Goal: Task Accomplishment & Management: Complete application form

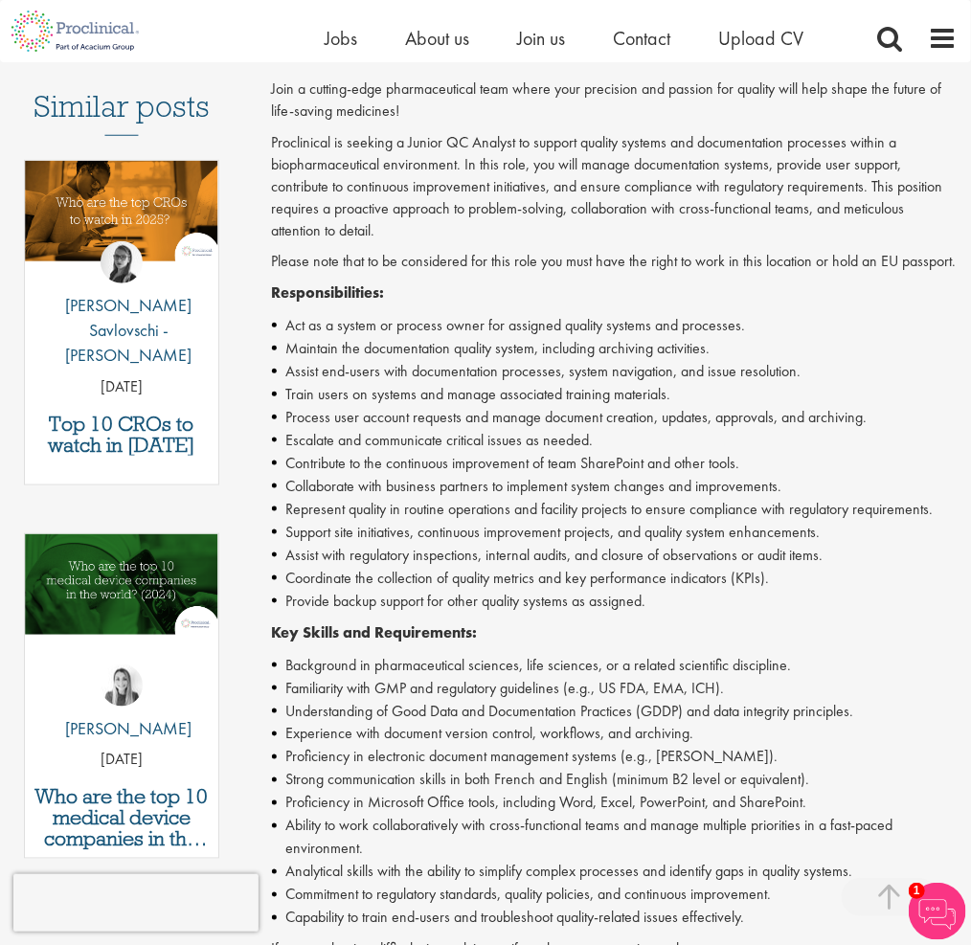
scroll to position [862, 0]
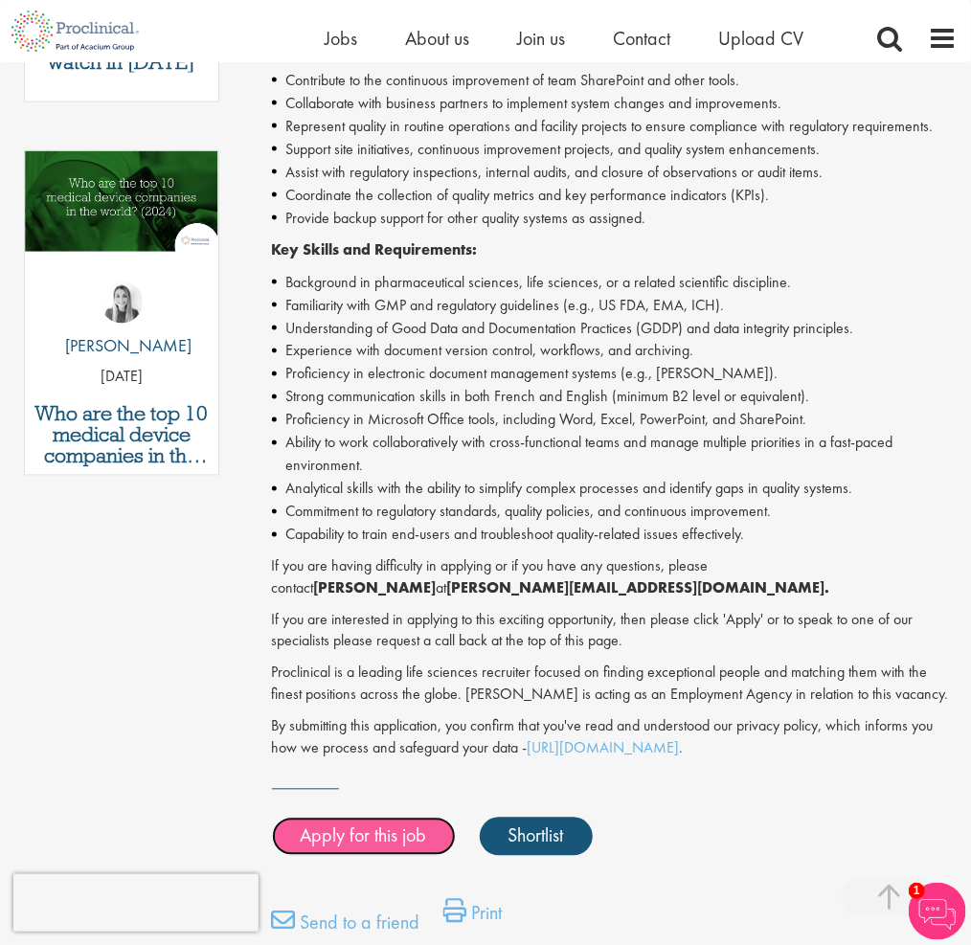
click at [359, 837] on link "Apply for this job" at bounding box center [364, 836] width 184 height 38
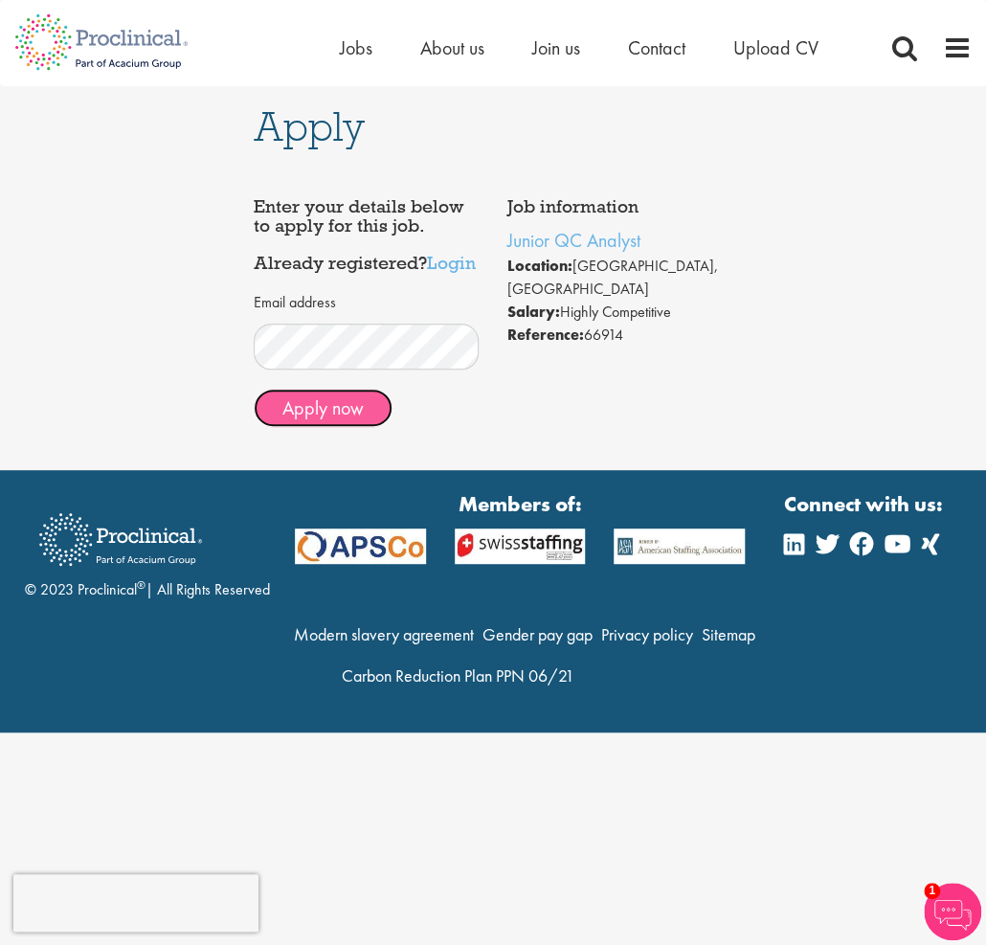
click at [332, 427] on button "Apply now" at bounding box center [323, 408] width 139 height 38
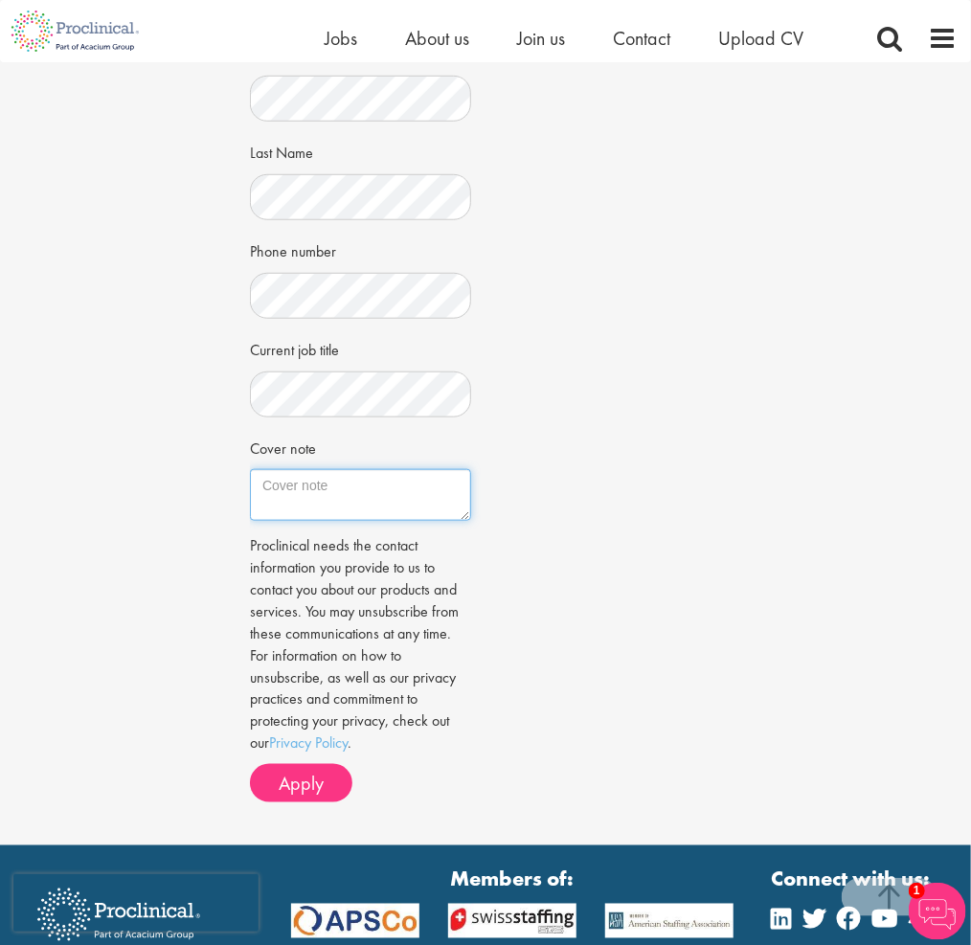
click at [289, 490] on textarea "Cover note" at bounding box center [360, 495] width 221 height 52
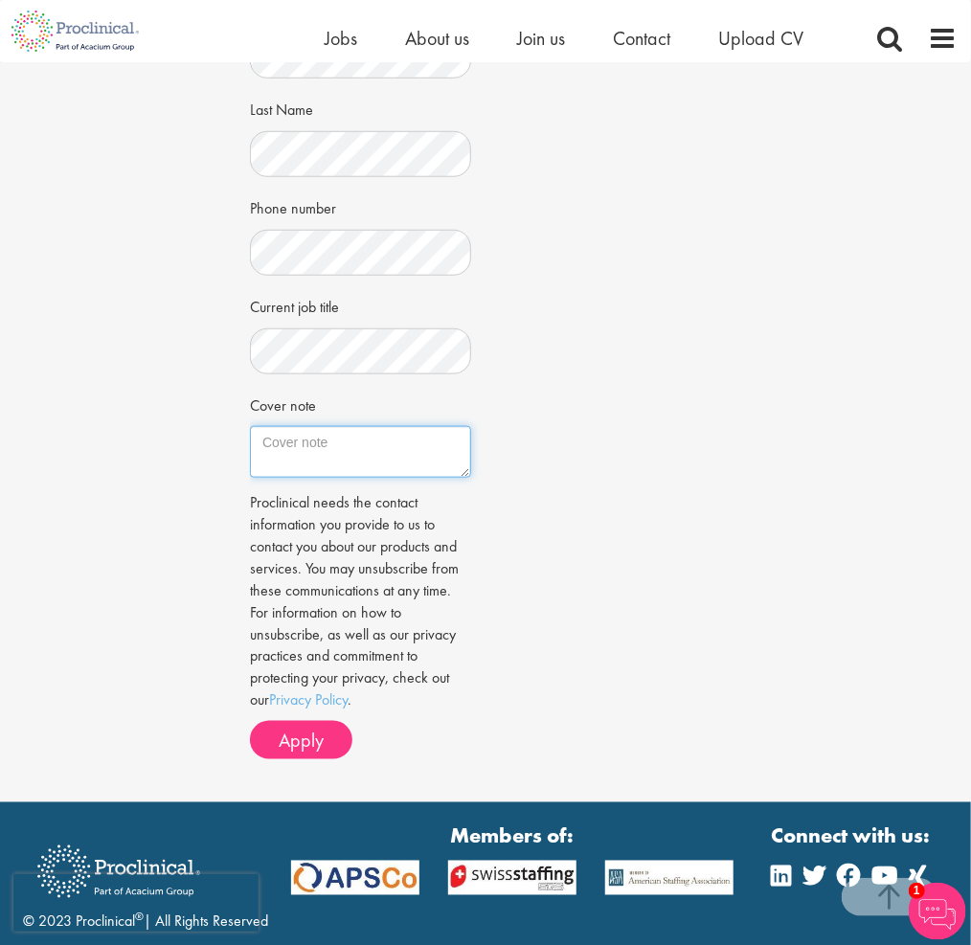
scroll to position [383, 0]
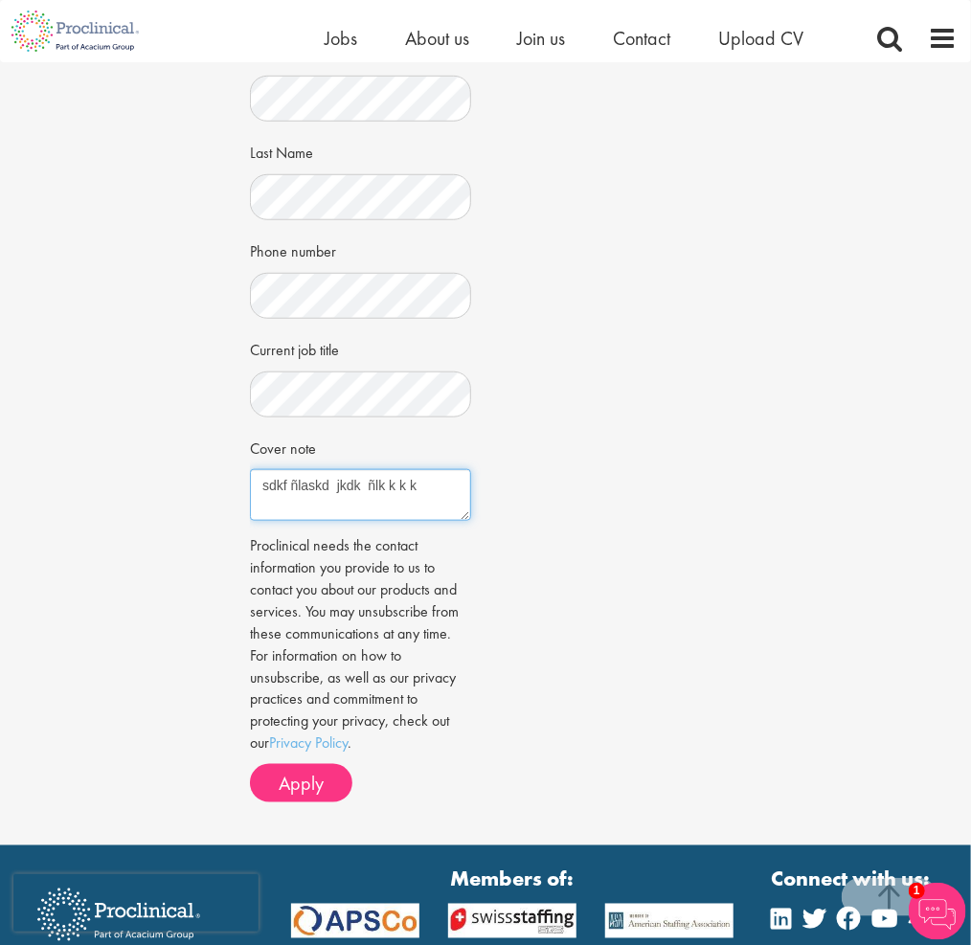
click at [268, 486] on textarea "sdkf ñlaskd jkdk ñlk k k k" at bounding box center [360, 495] width 221 height 52
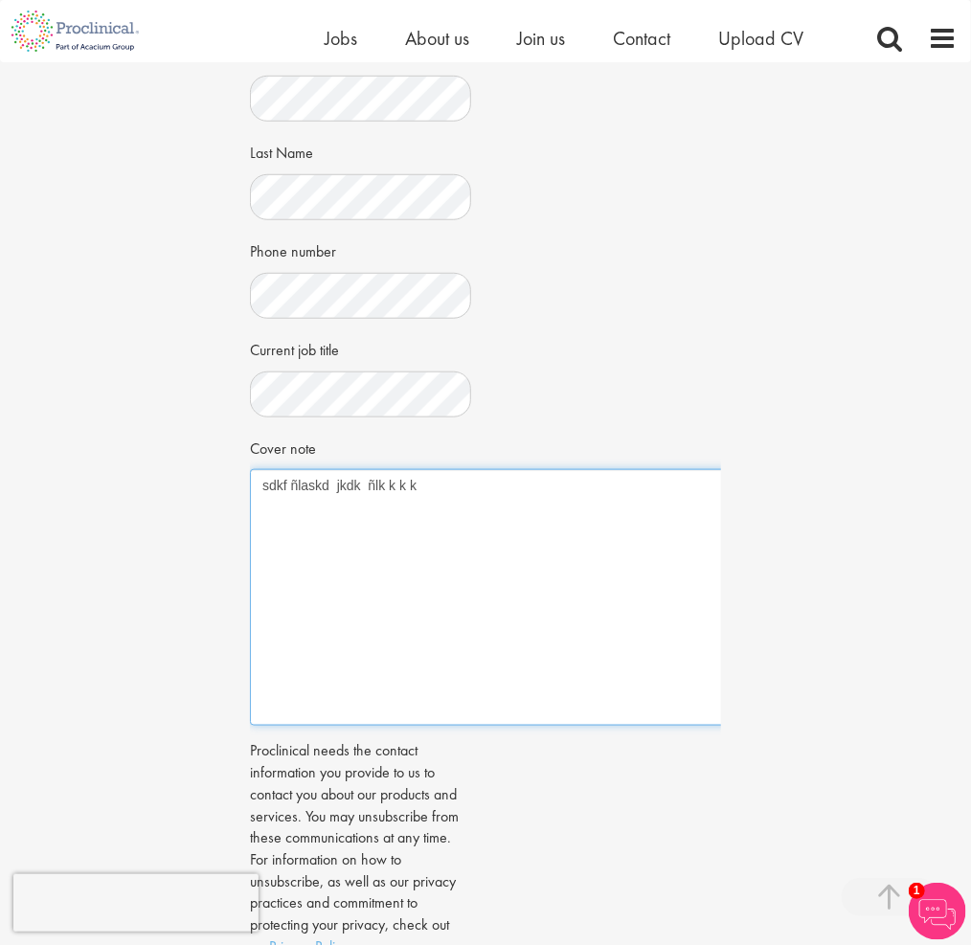
drag, startPoint x: 467, startPoint y: 516, endPoint x: 745, endPoint y: 719, distance: 343.9
click at [745, 719] on div "Apply Job information Junior QC Analyst Location: [GEOGRAPHIC_DATA], [GEOGRAPHI…" at bounding box center [485, 364] width 999 height 1371
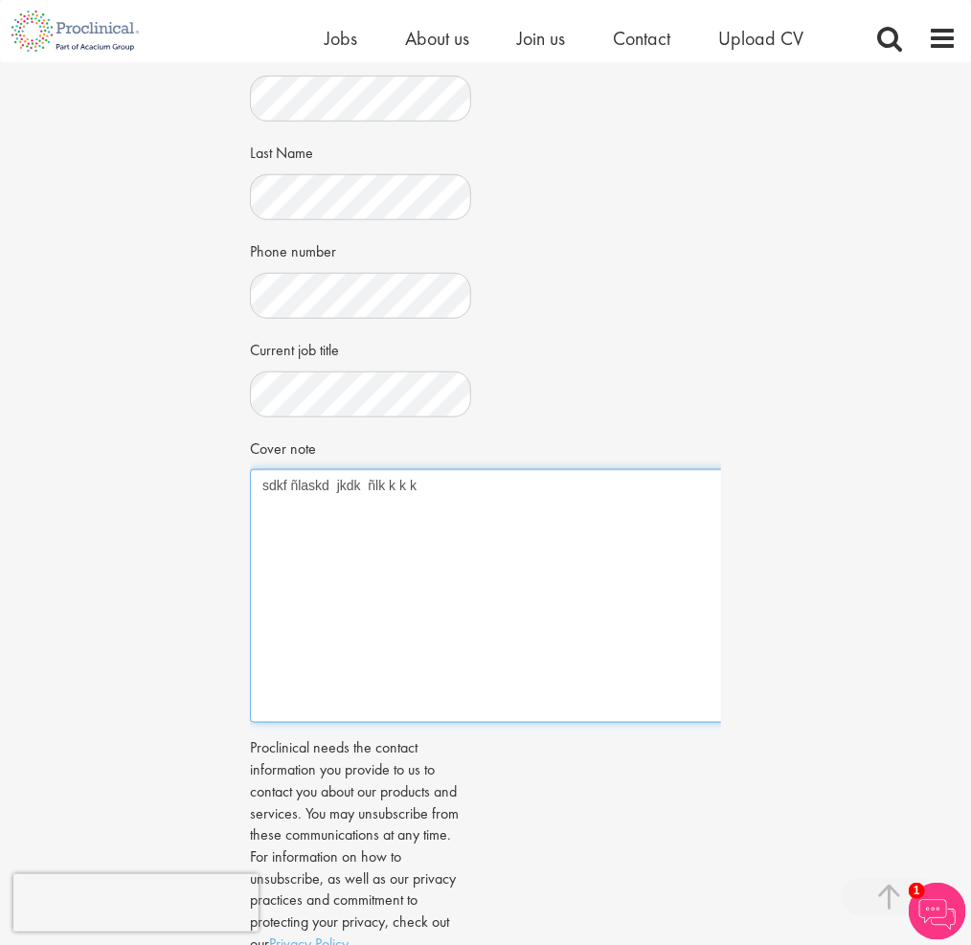
click at [436, 487] on textarea "sdkf ñlaskd jkdk ñlk k k k" at bounding box center [499, 596] width 498 height 254
click at [433, 486] on textarea "sdkf ñlaskd jkdk ñlk k k k" at bounding box center [499, 596] width 498 height 254
paste textarea "sdkf ñlaskd jkdk ñlk k k k"
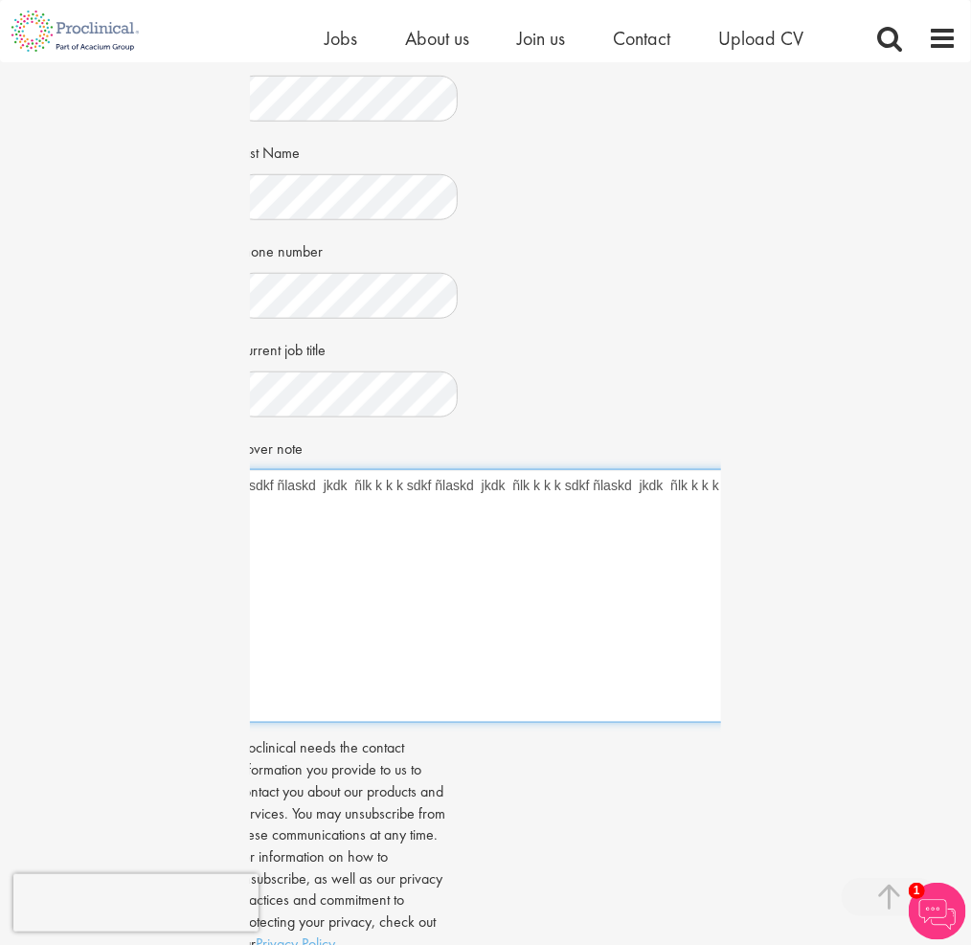
paste textarea "sdkf ñlaskd jkdk ñlk k k k"
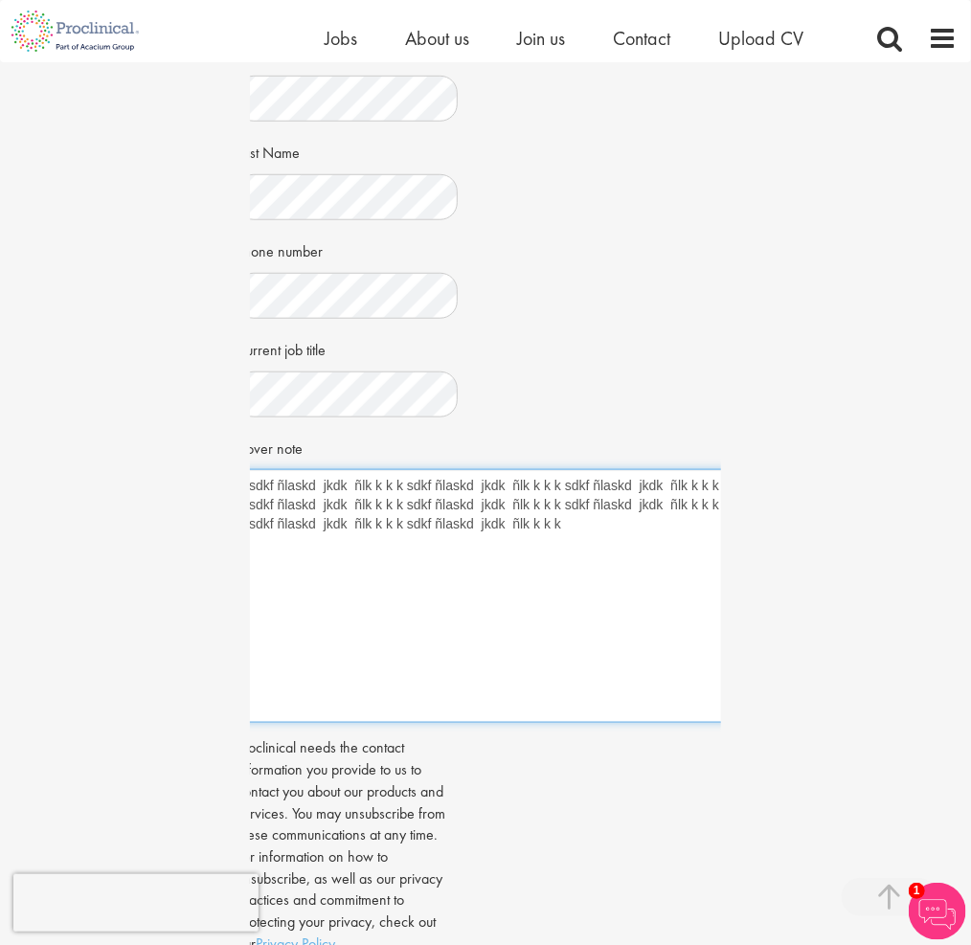
drag, startPoint x: 574, startPoint y: 526, endPoint x: 62, endPoint y: 444, distance: 518.5
click at [62, 444] on div "Apply Job information Junior QC Analyst Location: [GEOGRAPHIC_DATA], [GEOGRAPHI…" at bounding box center [485, 363] width 999 height 1368
click at [578, 523] on textarea "sdkf ñlaskd jkdk ñlk k k k sdkf ñlaskd jkdk ñlk k k k sdkf ñlaskd jkdk ñlk k k …" at bounding box center [485, 596] width 498 height 254
paste textarea "sdkf ñlaskd jkdk ñlk k k k sdkf ñlaskd jkdk ñlk k k k sdkf ñlaskd jkdk ñlk k k …"
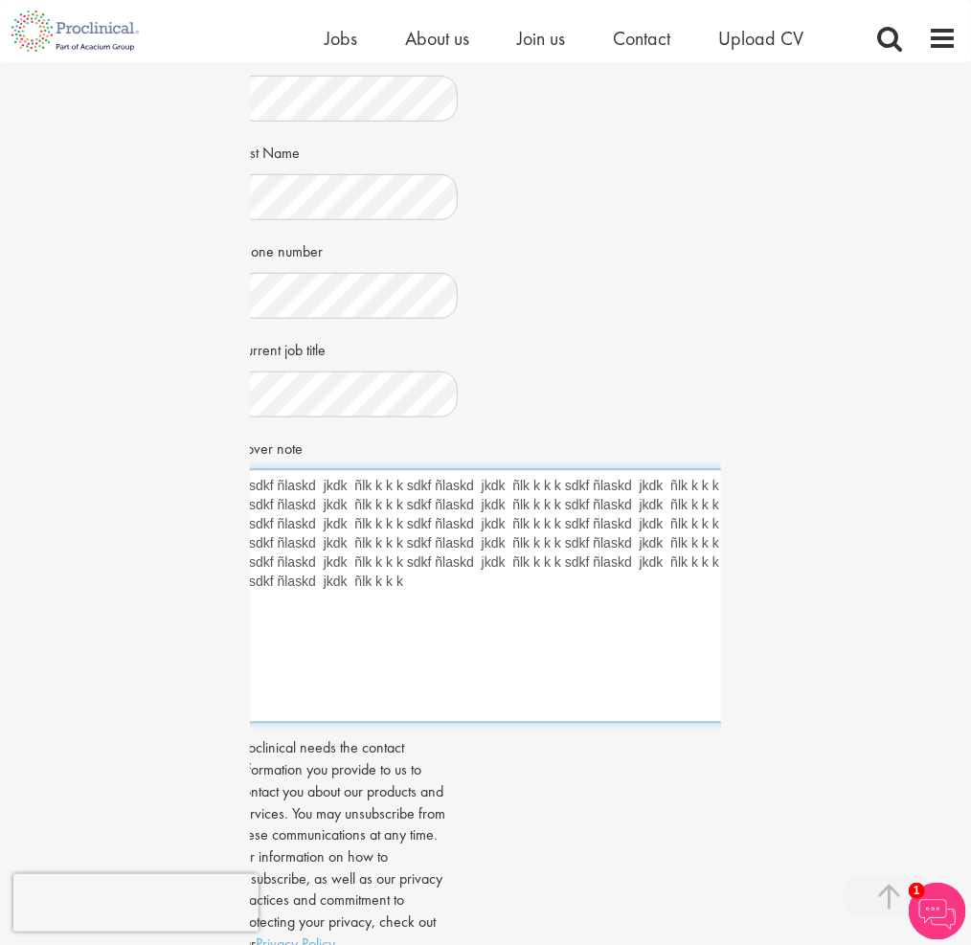
paste textarea "sdkf ñlaskd jkdk ñlk k k k sdkf ñlaskd jkdk ñlk k k k sdkf ñlaskd jkdk ñlk k k …"
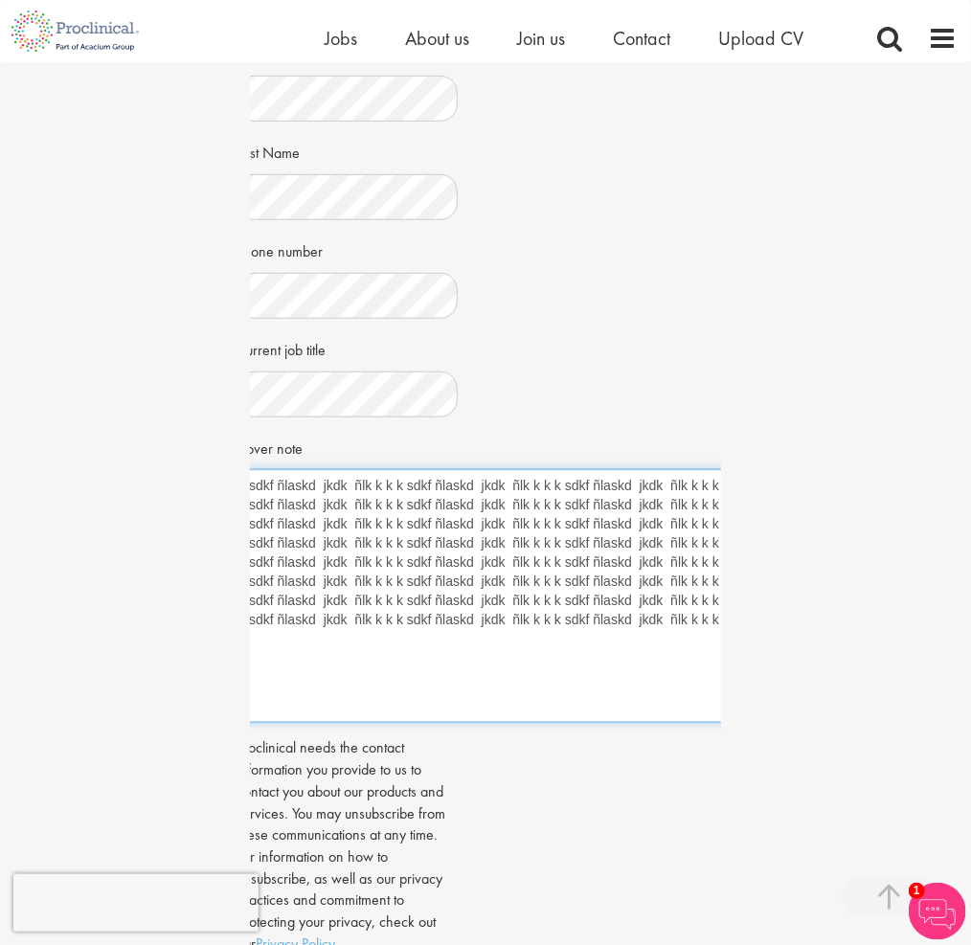
paste textarea "sdkf ñlaskd jkdk ñlk k k k sdkf ñlaskd jkdk ñlk k k k sdkf ñlaskd jkdk ñlk k k …"
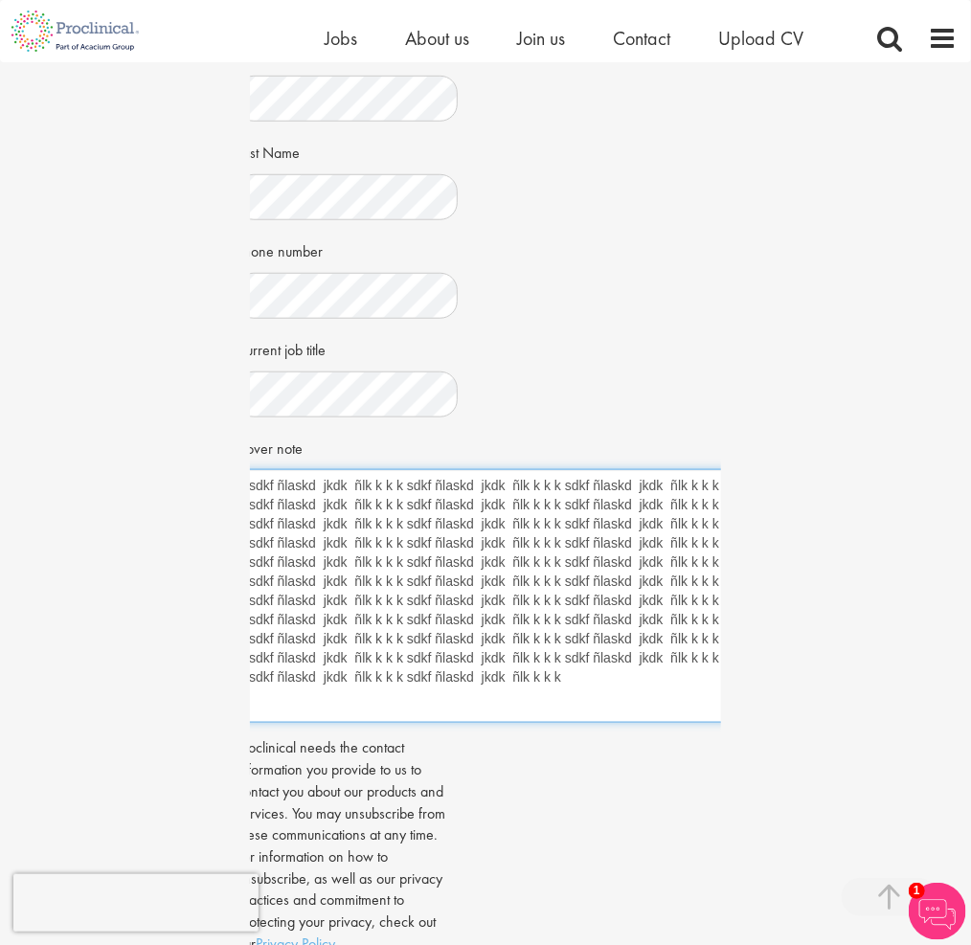
paste textarea "sdkf ñlaskd jkdk ñlk k k k sdkf ñlaskd jkdk ñlk k k k sdkf ñlaskd jkdk ñlk k k …"
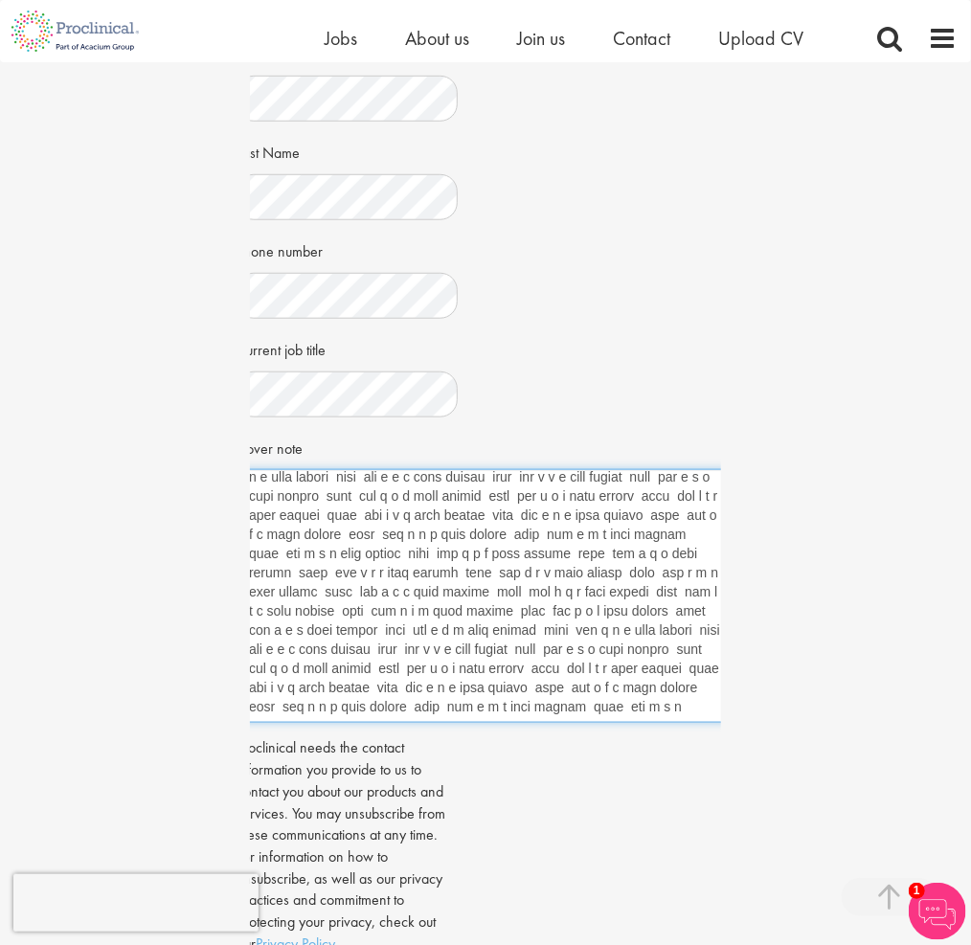
paste textarea "sdkf ñlaskd jkdk ñlk k k k sdkf ñlaskd jkdk ñlk k k k sdkf ñlaskd jkdk ñlk k k …"
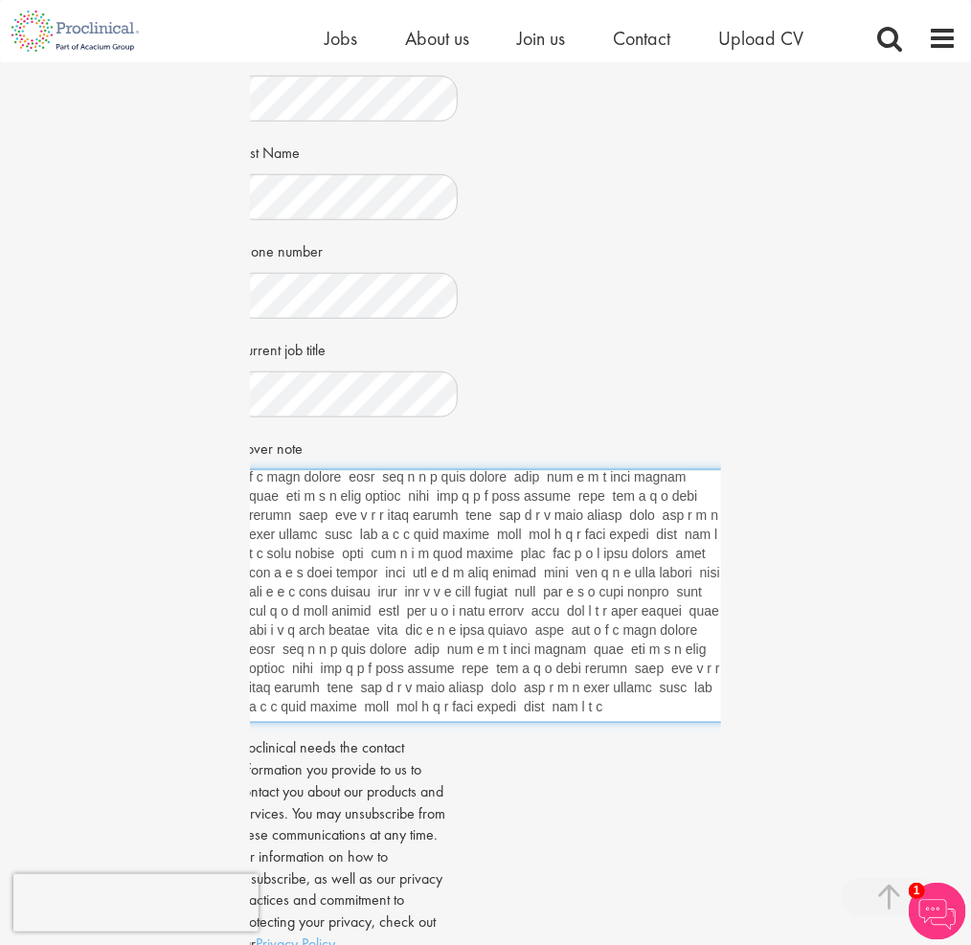
paste textarea "sdkf ñlaskd jkdk ñlk k k k sdkf ñlaskd jkdk ñlk k k k sdkf ñlaskd jkdk ñlk k k …"
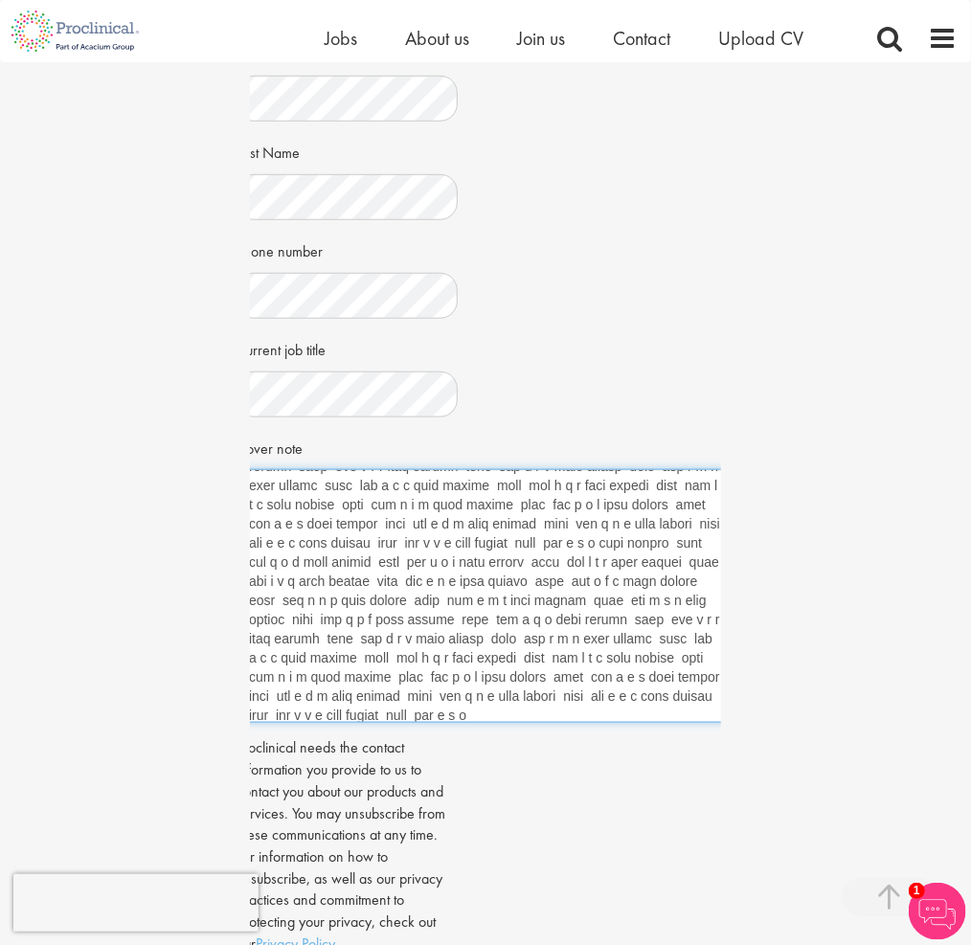
paste textarea "sdkf ñlaskd jkdk ñlk k k k sdkf ñlaskd jkdk ñlk k k k sdkf ñlaskd jkdk ñlk k k …"
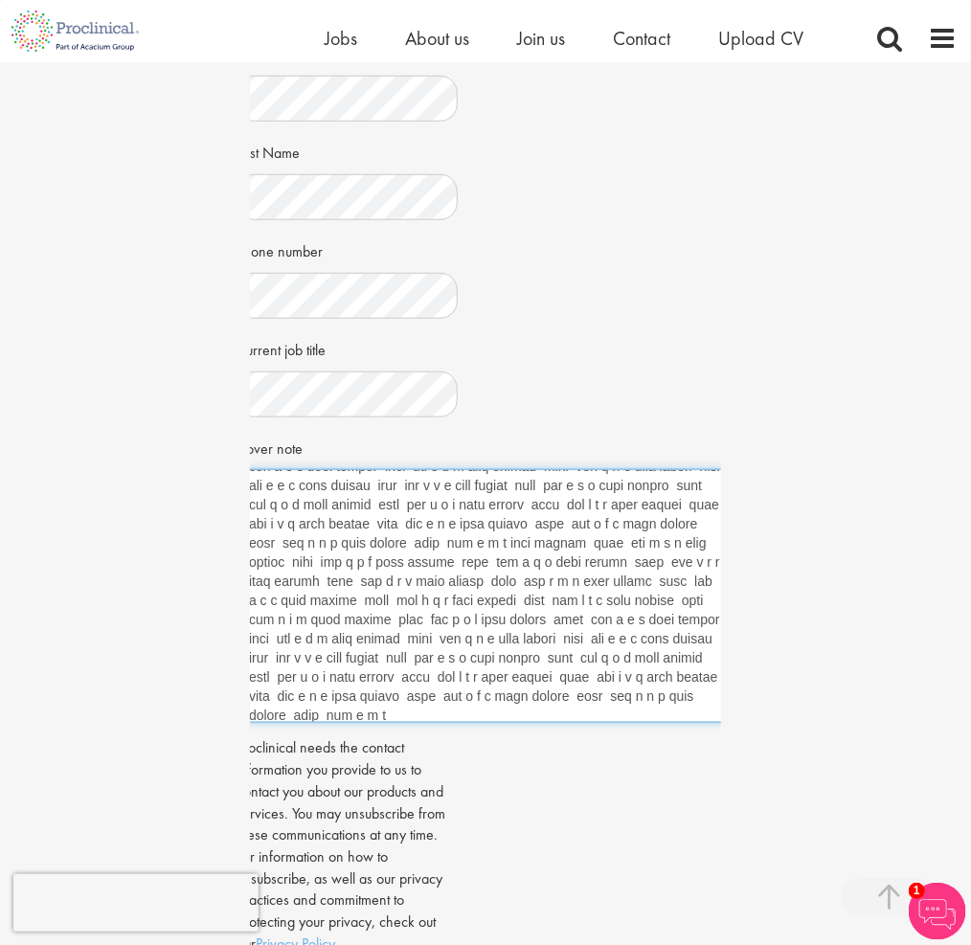
paste textarea "sdkf ñlaskd jkdk ñlk k k k sdkf ñlaskd jkdk ñlk k k k sdkf ñlaskd jkdk ñlk k k …"
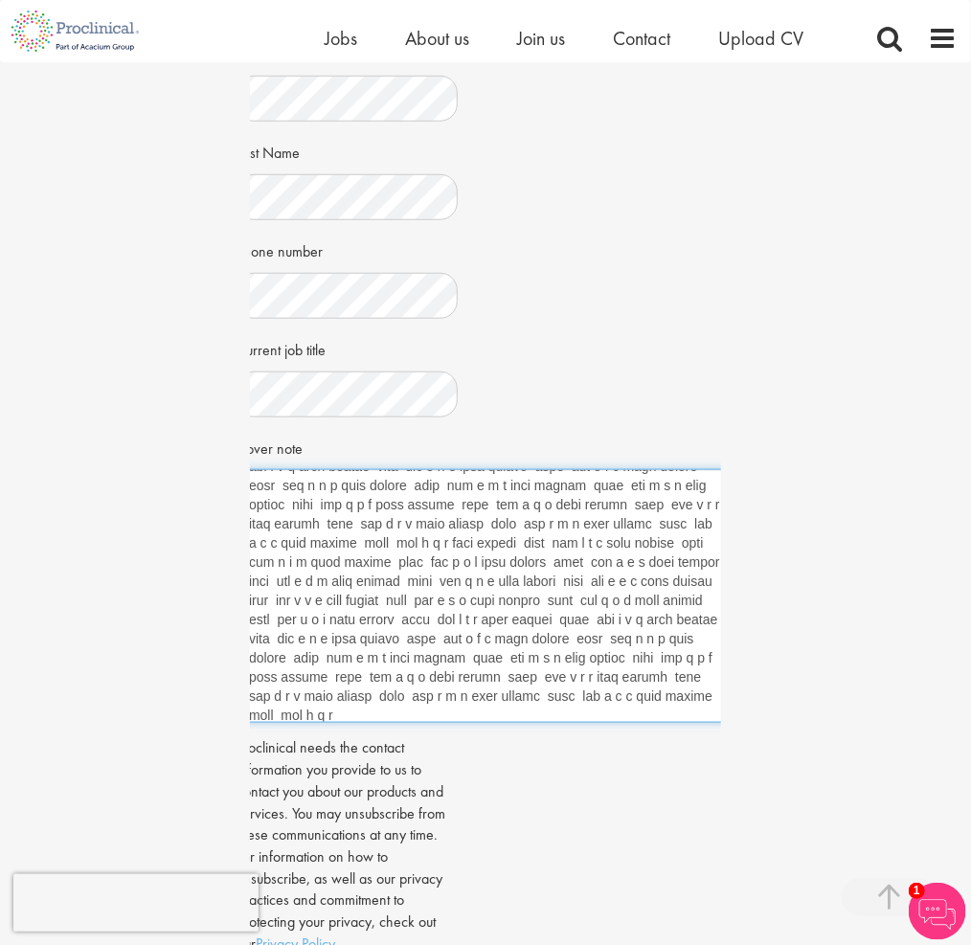
paste textarea "sdkf ñlaskd jkdk ñlk k k k sdkf ñlaskd jkdk ñlk k k k sdkf ñlaskd jkdk ñlk k k …"
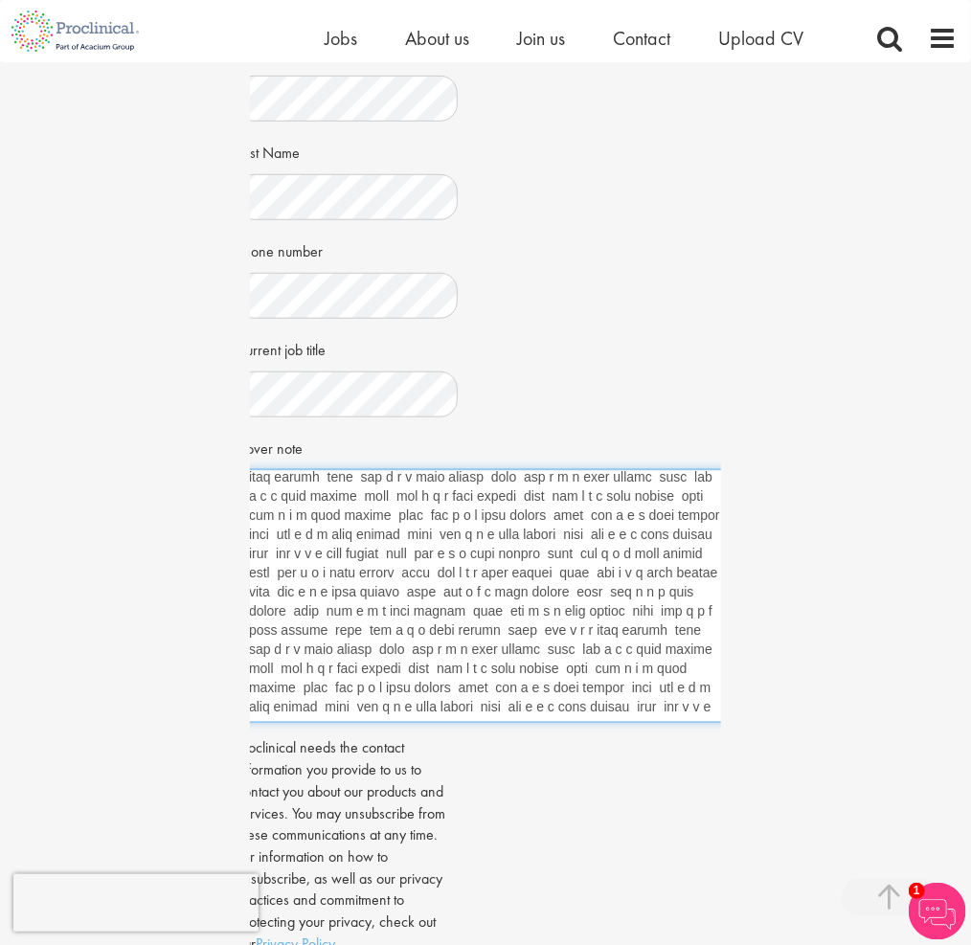
paste textarea "sdkf ñlaskd jkdk ñlk k k k sdkf ñlaskd jkdk ñlk k k k sdkf ñlaskd jkdk ñlk k k …"
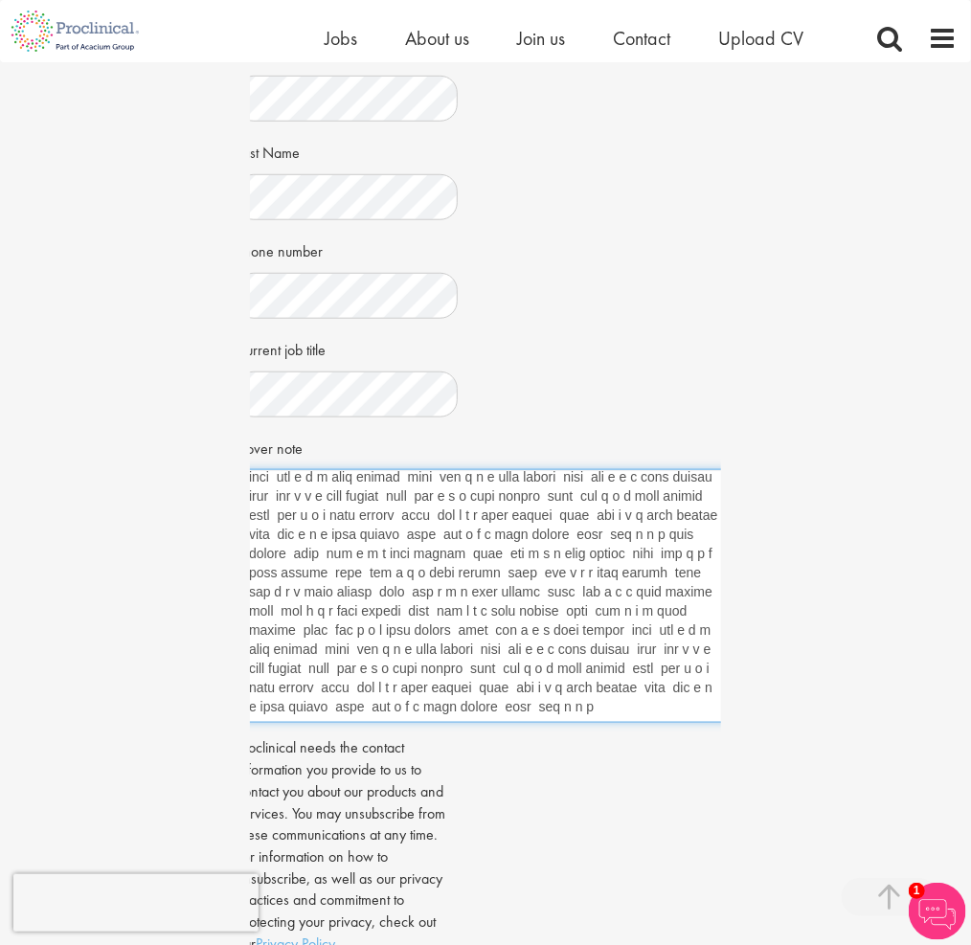
paste textarea "sdkf ñlaskd jkdk ñlk k k k sdkf ñlaskd jkdk ñlk k k k sdkf ñlaskd jkdk ñlk k k …"
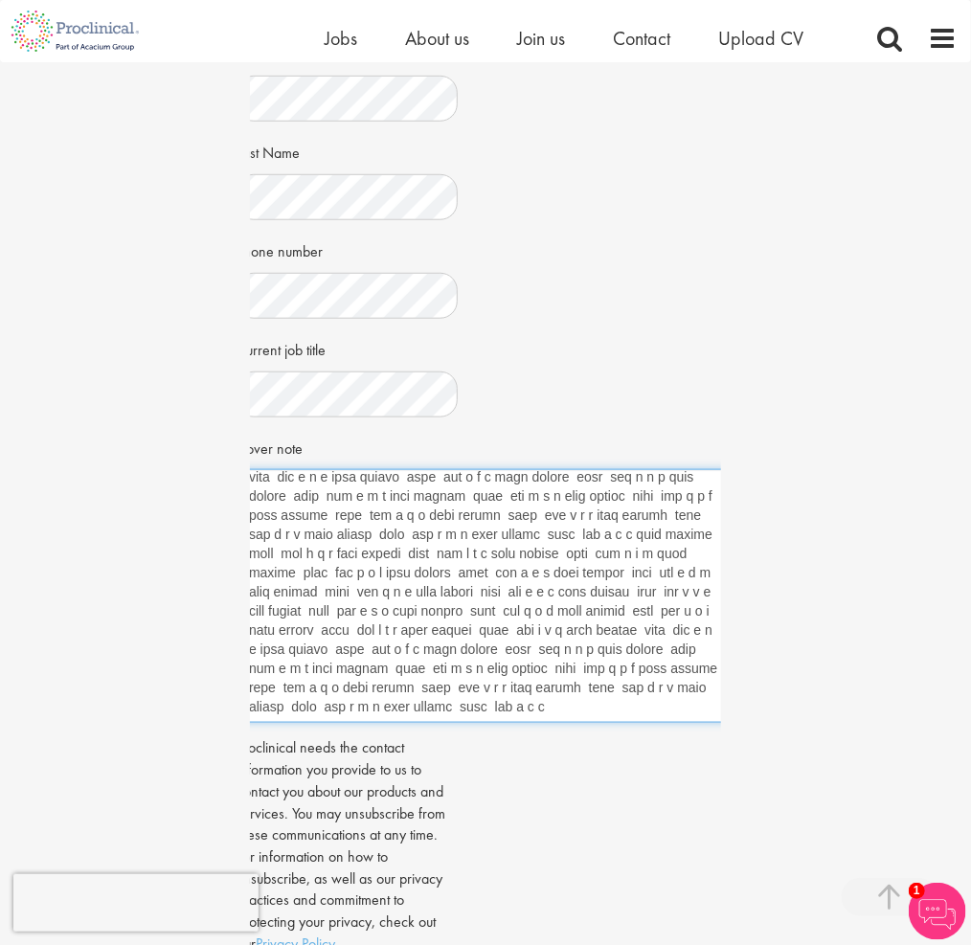
paste textarea "sdkf ñlaskd jkdk ñlk k k k sdkf ñlaskd jkdk ñlk k k k sdkf ñlaskd jkdk ñlk k k …"
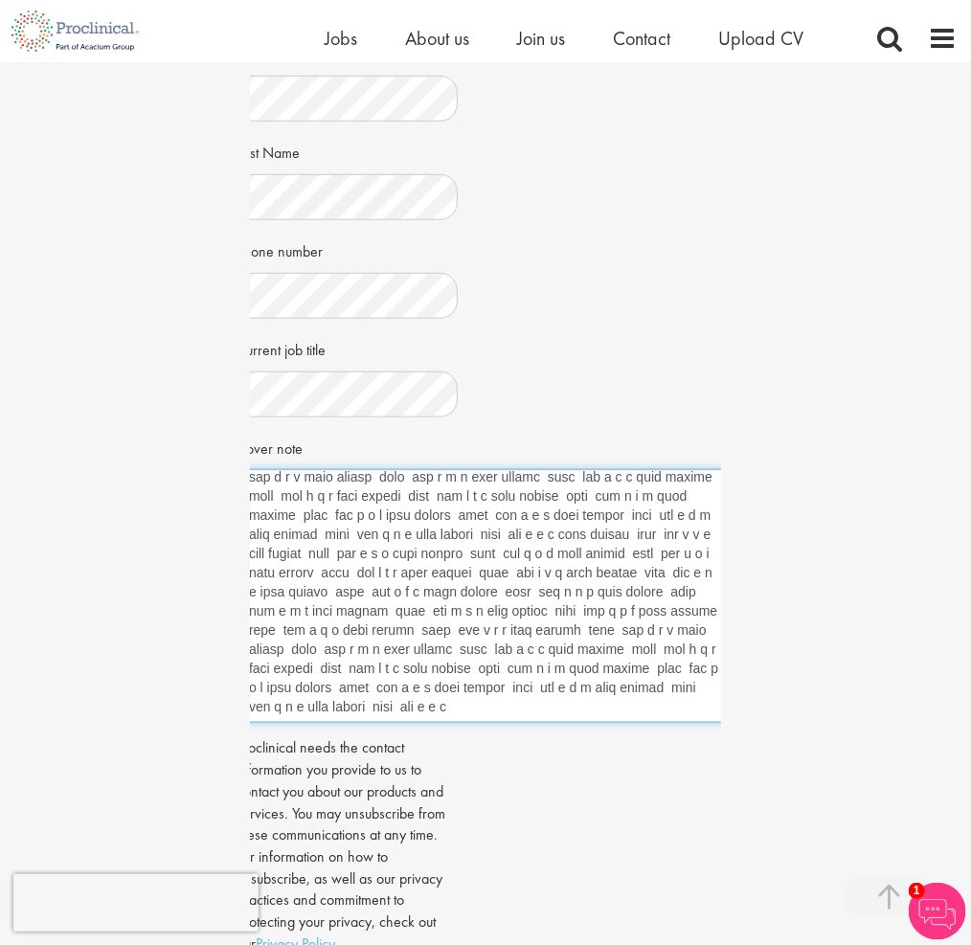
paste textarea "sdkf ñlaskd jkdk ñlk k k k sdkf ñlaskd jkdk ñlk k k k sdkf ñlaskd jkdk ñlk k k …"
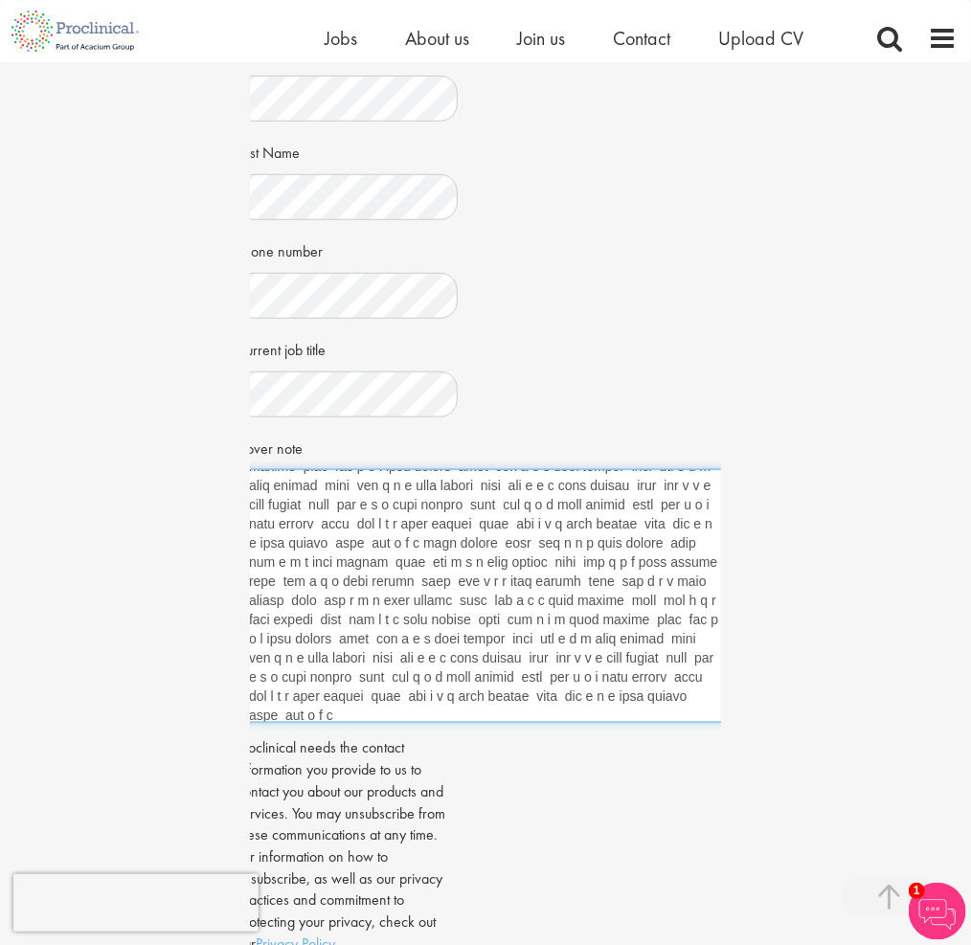
paste textarea "sdkf ñlaskd jkdk ñlk k k k sdkf ñlaskd jkdk ñlk k k k sdkf ñlaskd jkdk ñlk k k …"
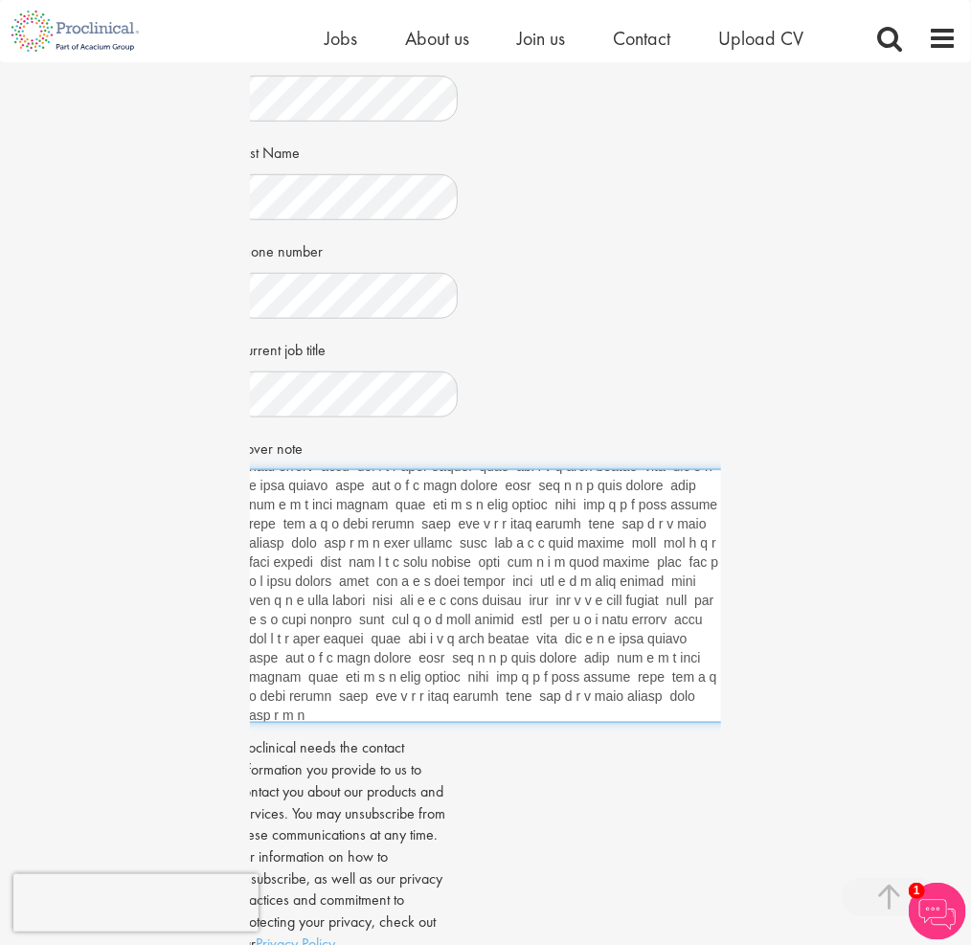
paste textarea "sdkf ñlaskd jkdk ñlk k k k sdkf ñlaskd jkdk ñlk k k k sdkf ñlaskd jkdk ñlk k k …"
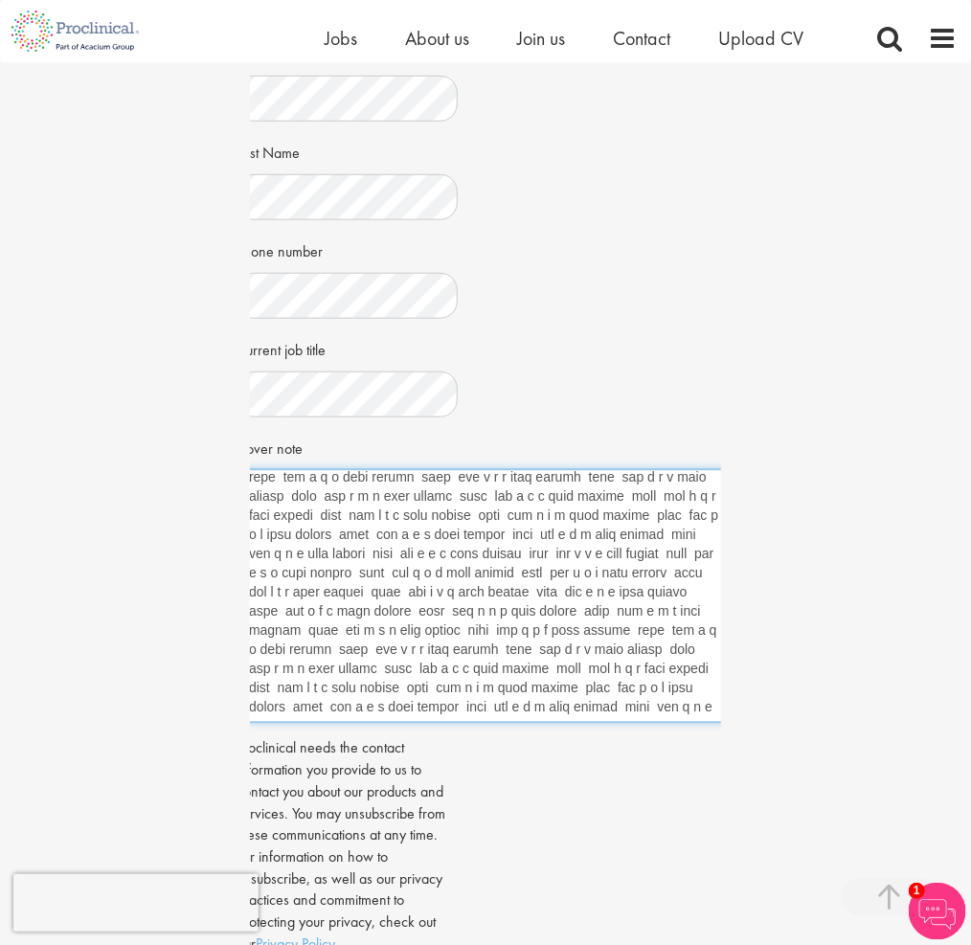
paste textarea "sdkf ñlaskd jkdk ñlk k k k sdkf ñlaskd jkdk ñlk k k k sdkf ñlaskd jkdk ñlk k k …"
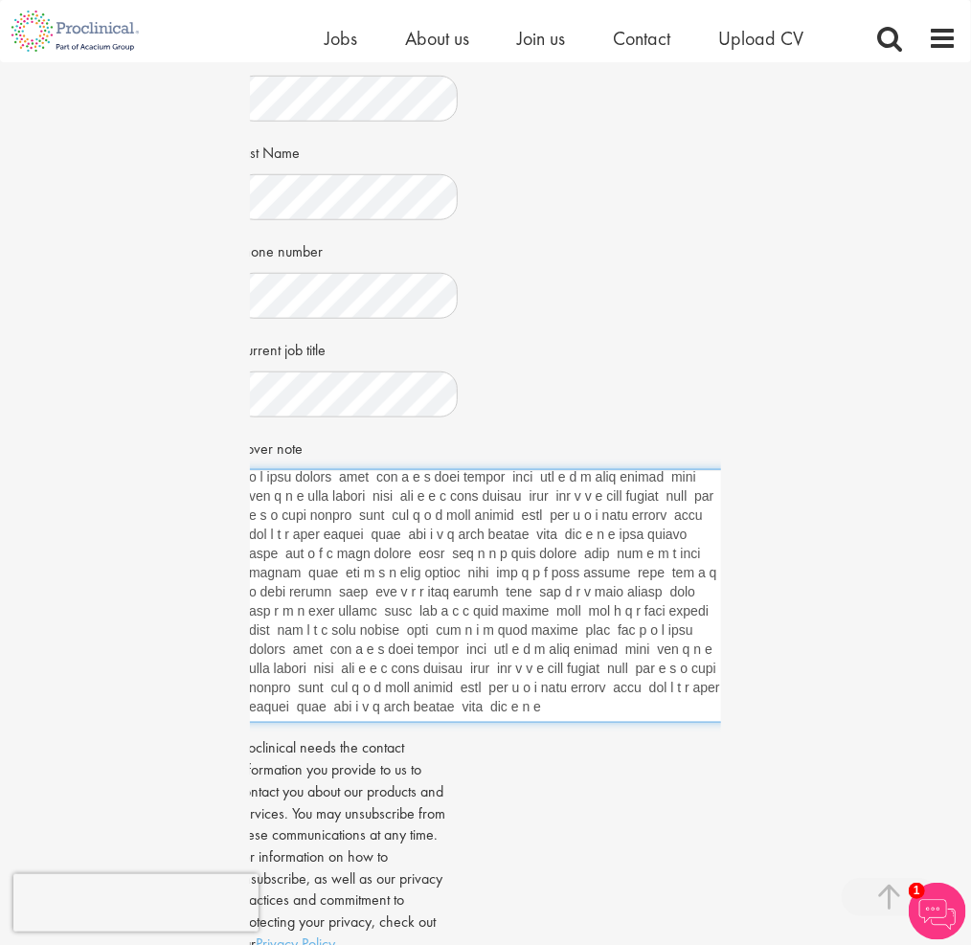
paste textarea "sdkf ñlaskd jkdk ñlk k k k sdkf ñlaskd jkdk ñlk k k k sdkf ñlaskd jkdk ñlk k k …"
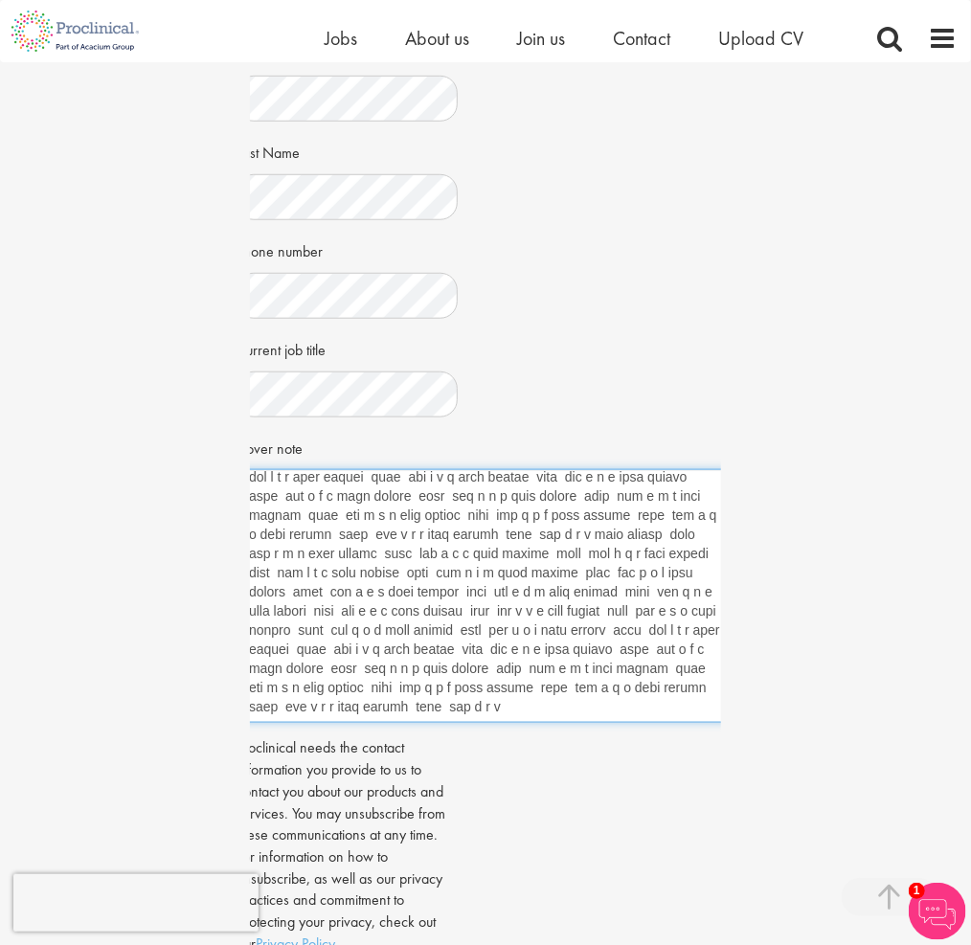
paste textarea "sdkf ñlaskd jkdk ñlk k k k sdkf ñlaskd jkdk ñlk k k k sdkf ñlaskd jkdk ñlk k k …"
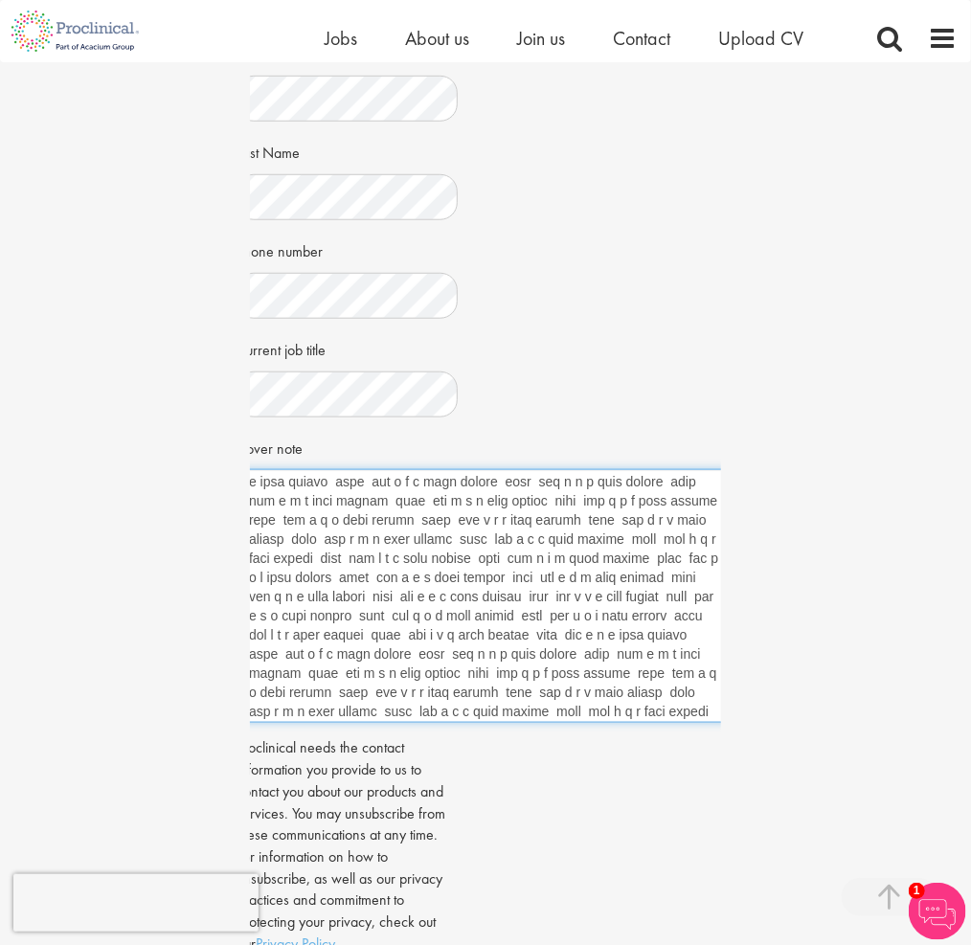
scroll to position [0, 0]
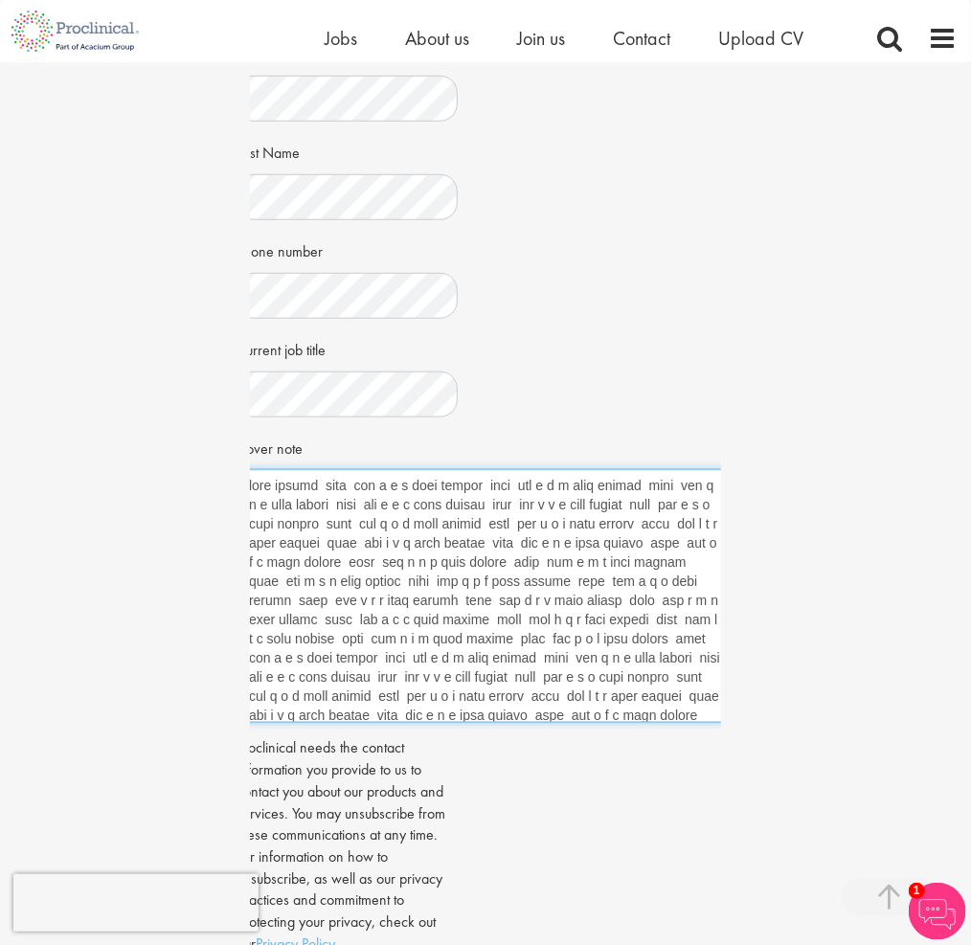
drag, startPoint x: 410, startPoint y: 716, endPoint x: 119, endPoint y: 378, distance: 445.9
click at [119, 378] on div "Apply Job information Junior QC Analyst Location: [GEOGRAPHIC_DATA], [GEOGRAPHI…" at bounding box center [485, 363] width 999 height 1368
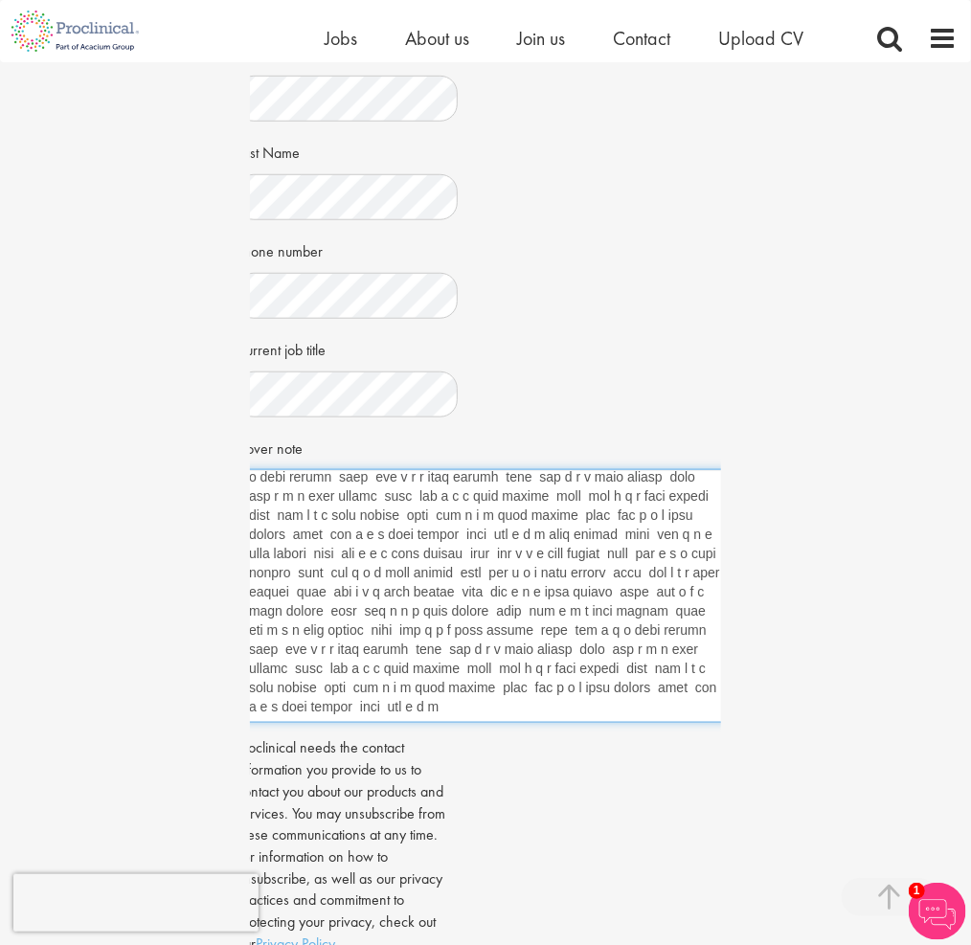
scroll to position [747, 0]
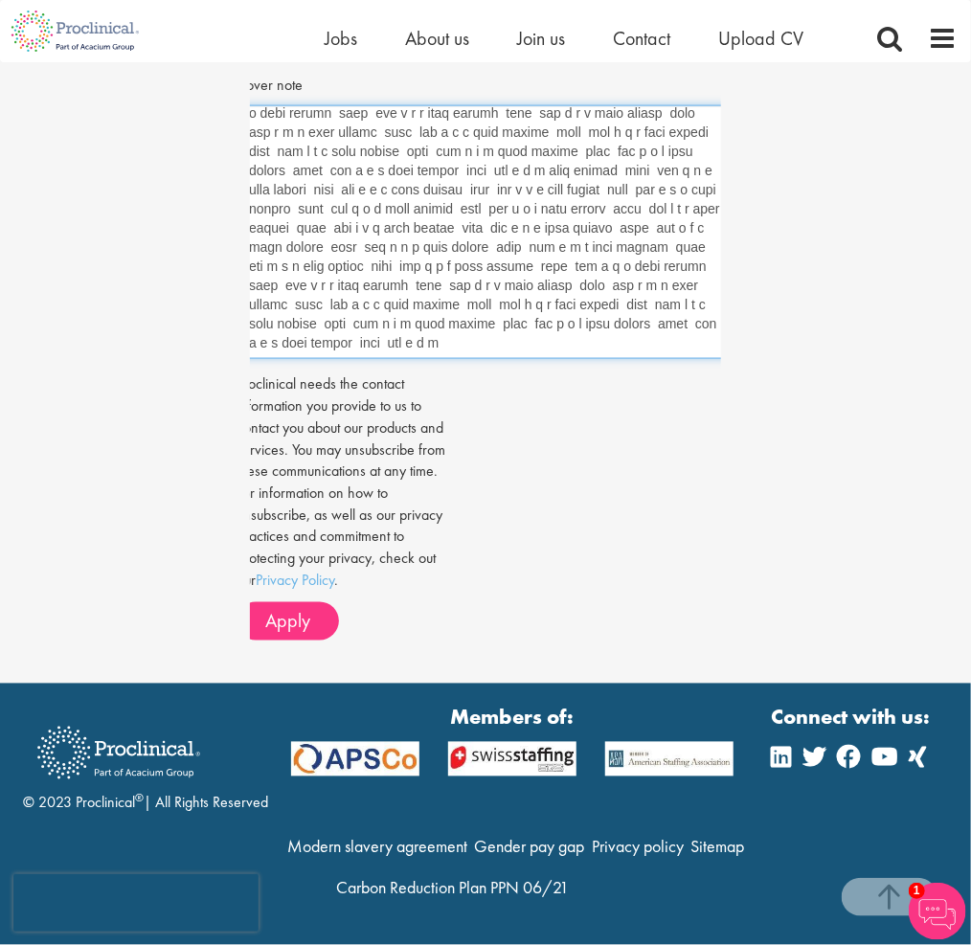
click at [392, 349] on textarea "Cover note" at bounding box center [485, 232] width 498 height 254
paste textarea "lore ipsumd sita con a e s doei tempor inci utl e d m aliq enimad mini ven q n …"
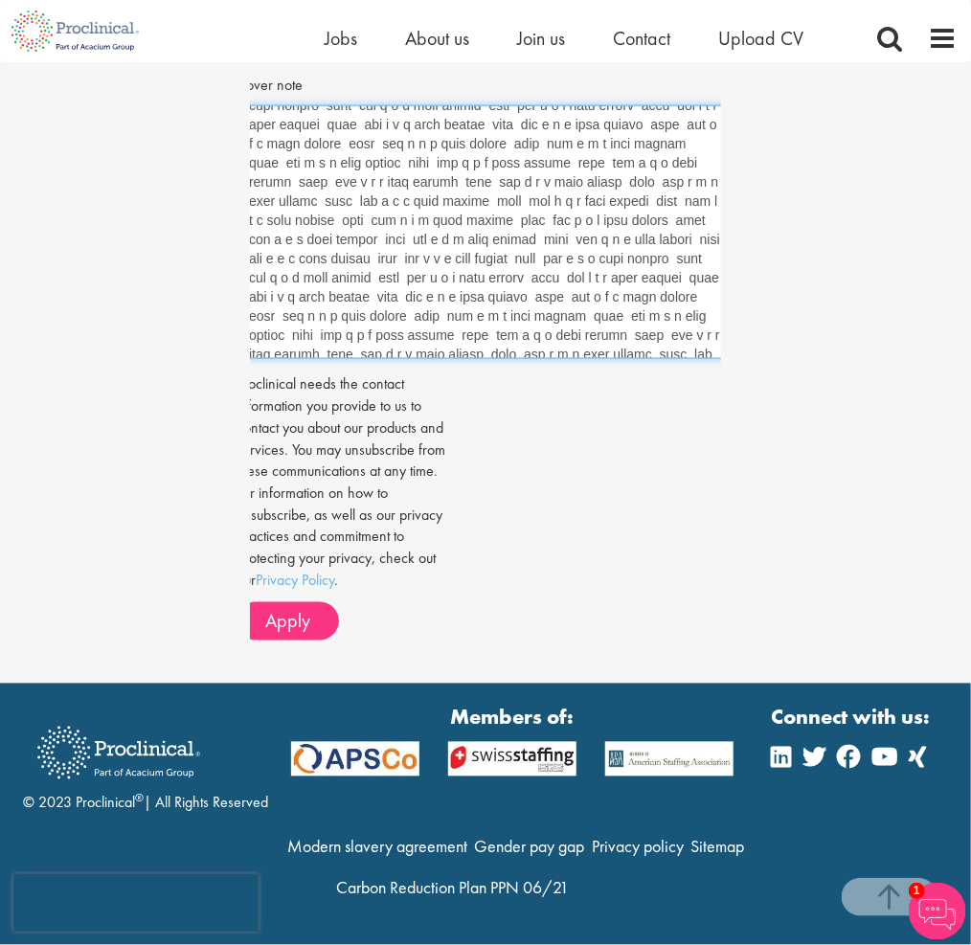
scroll to position [0, 0]
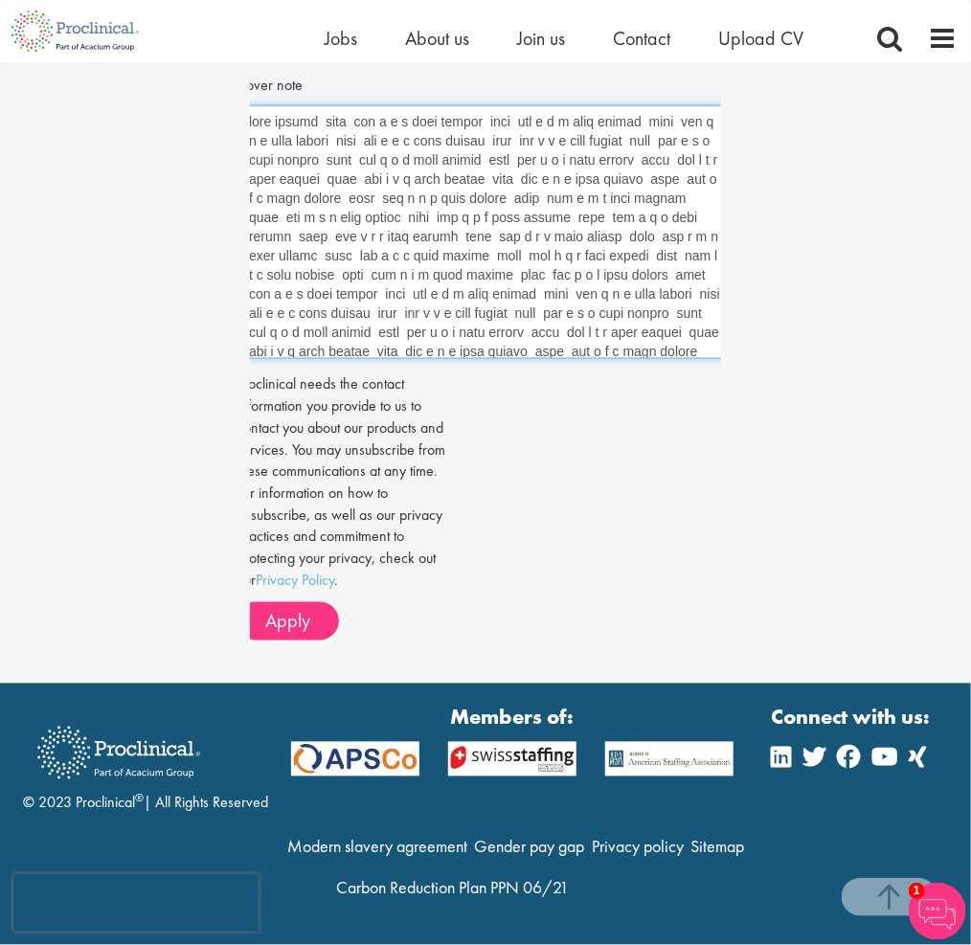
drag, startPoint x: 653, startPoint y: 347, endPoint x: 230, endPoint y: 97, distance: 491.4
click at [230, 97] on div "Apply Job information Junior QC Analyst Location: [GEOGRAPHIC_DATA], [GEOGRAPHI…" at bounding box center [485, 0] width 999 height 1368
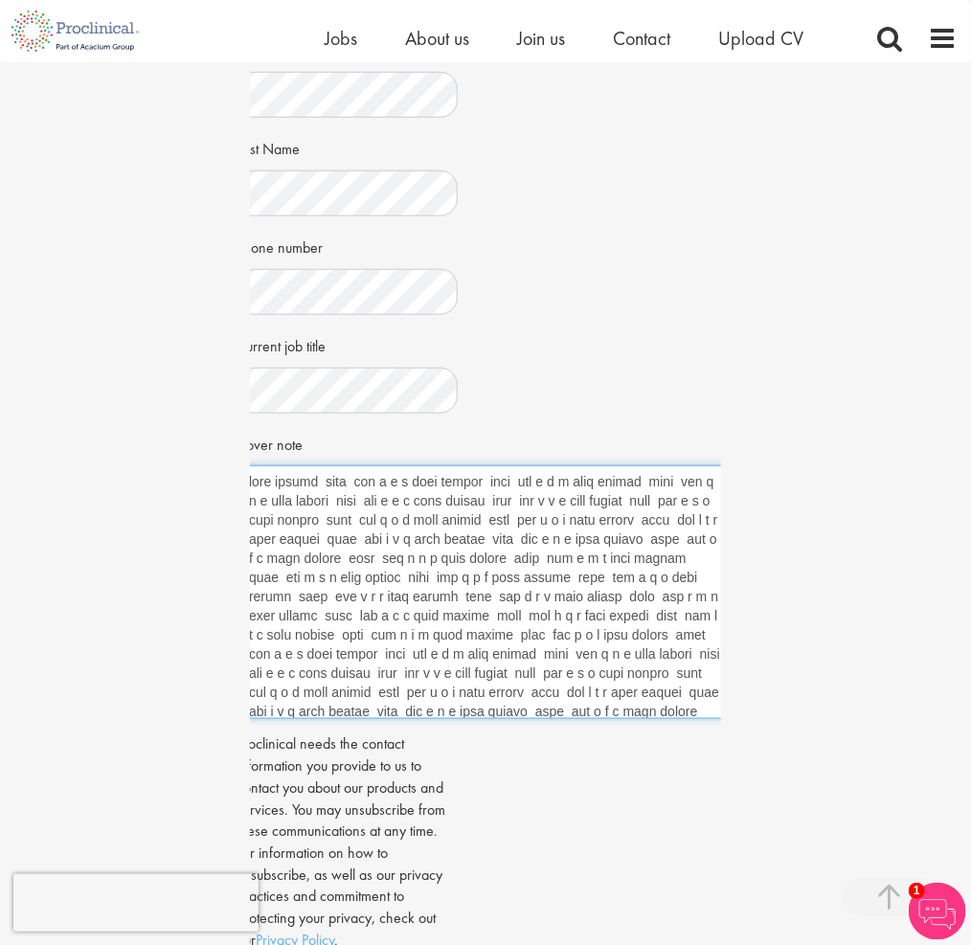
scroll to position [364, 0]
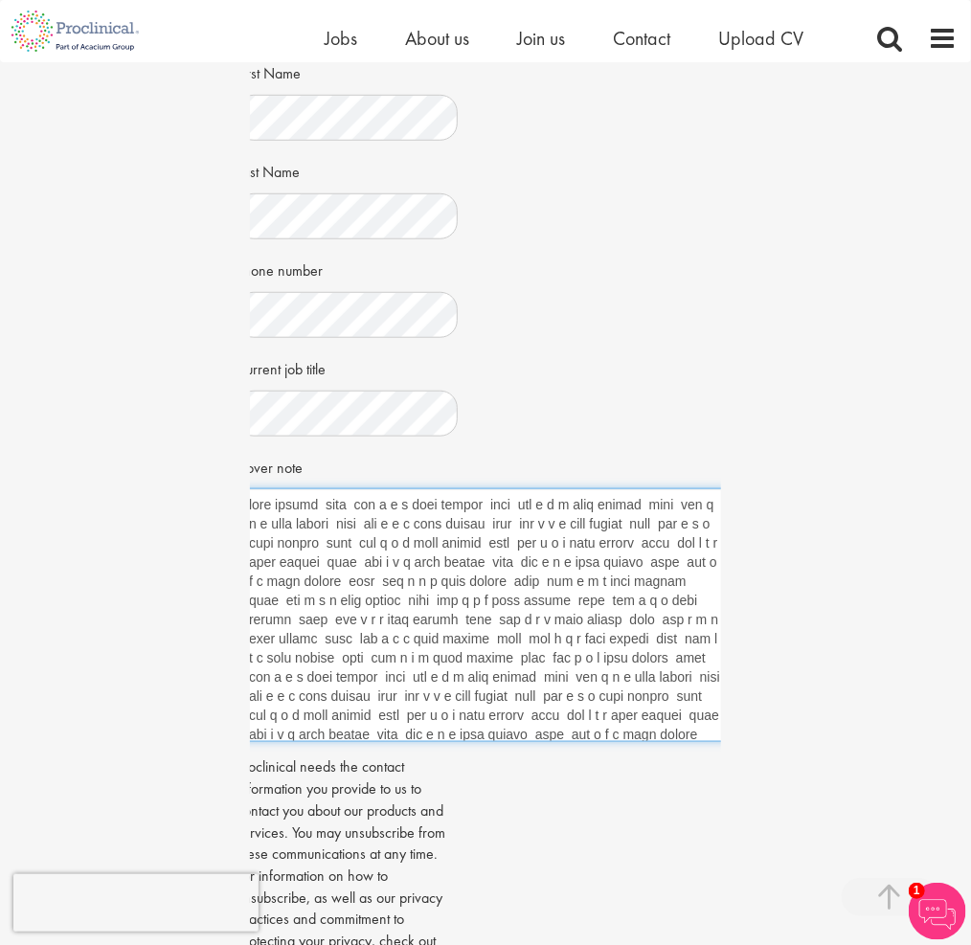
type textarea "lore ipsumd sita con a e s doei tempor inci utl e d m aliq enimad mini ven q n …"
click at [387, 727] on textarea "Cover note" at bounding box center [485, 615] width 498 height 254
click at [482, 638] on textarea "Cover note" at bounding box center [485, 615] width 498 height 254
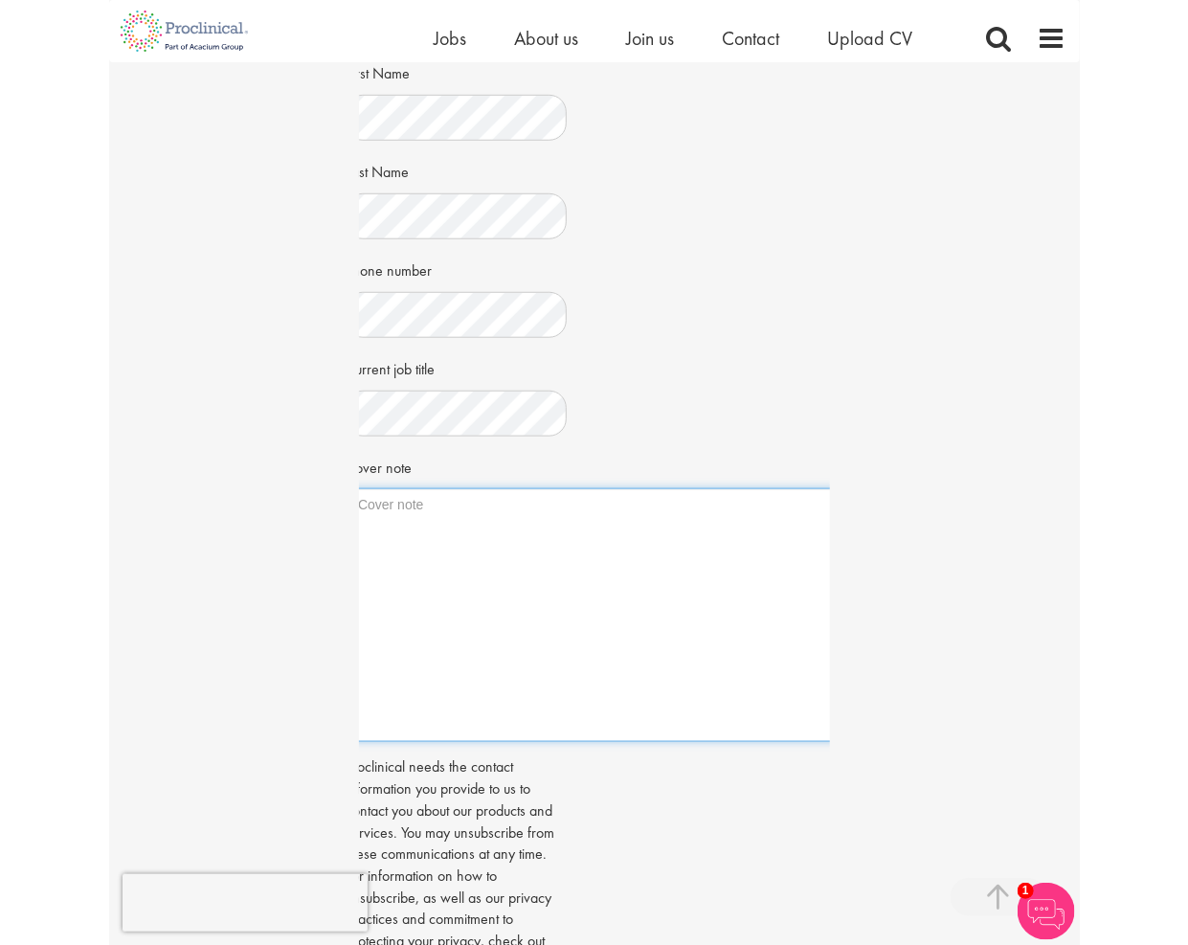
scroll to position [0, 11]
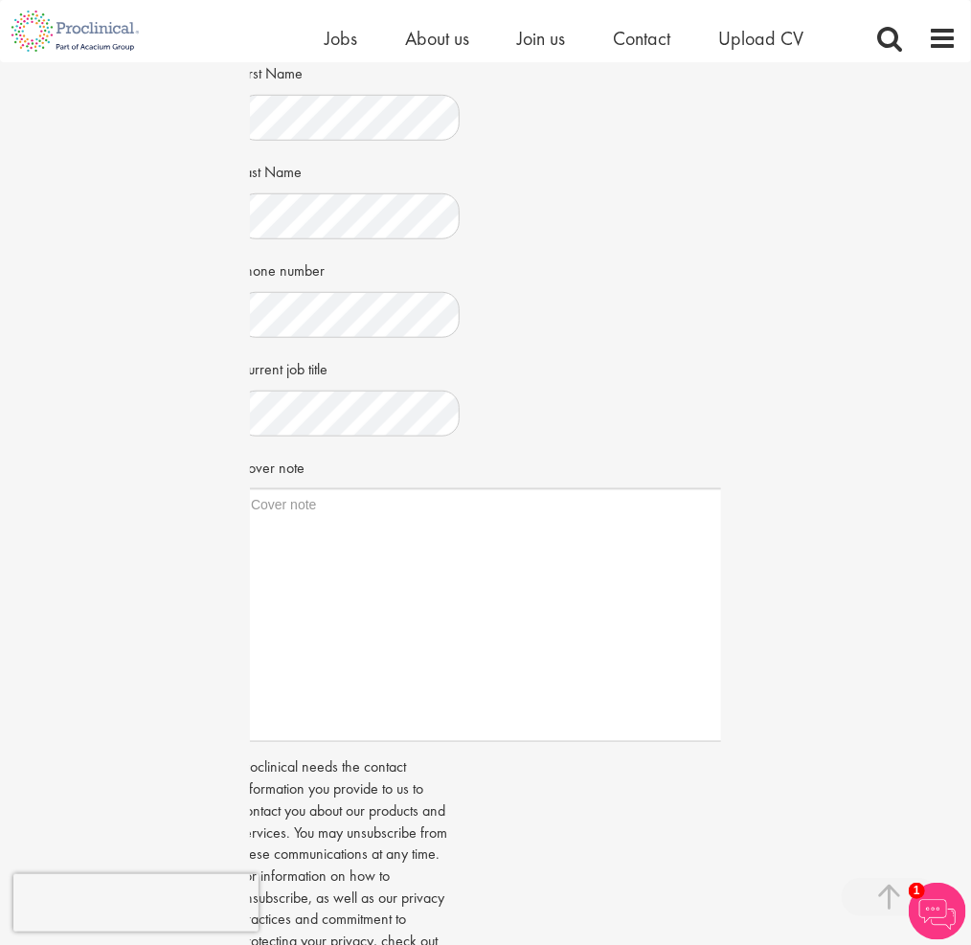
click at [452, 464] on div "Cover note" at bounding box center [348, 597] width 221 height 292
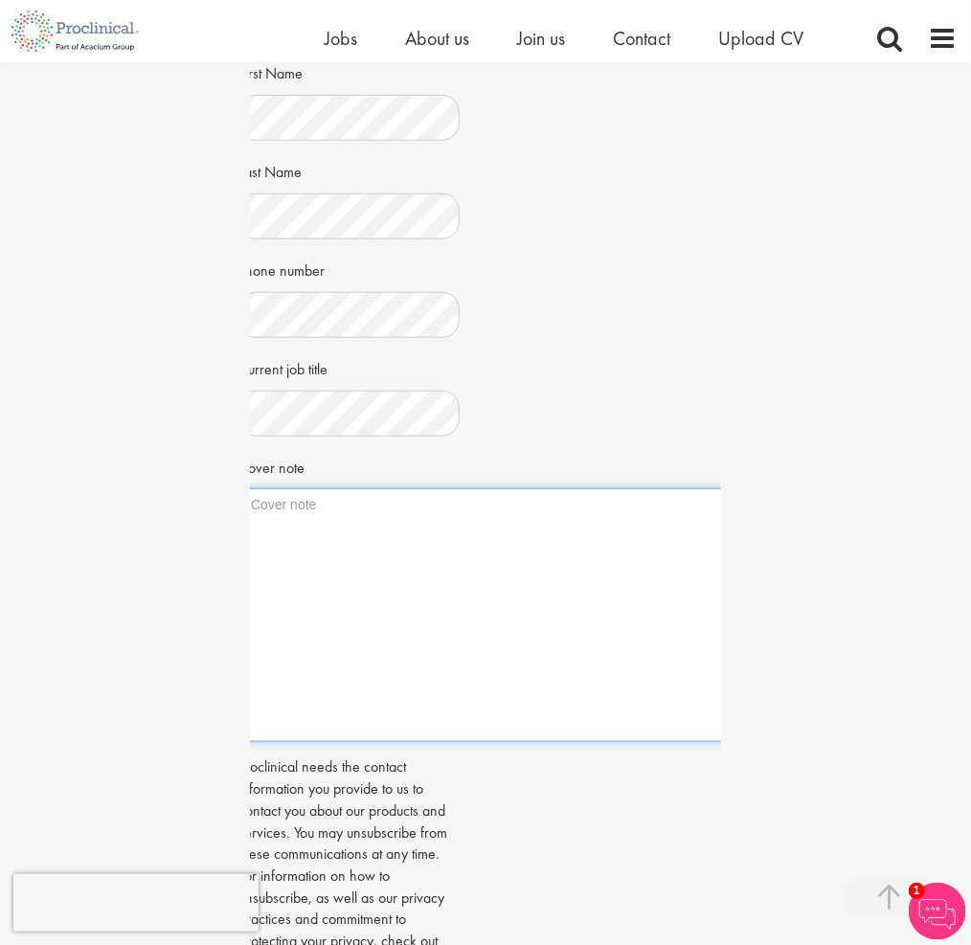
drag, startPoint x: 291, startPoint y: 531, endPoint x: 80, endPoint y: 493, distance: 214.0
click at [80, 493] on div "Apply Job information Junior QC Analyst Location: [GEOGRAPHIC_DATA], [GEOGRAPHI…" at bounding box center [485, 382] width 999 height 1368
click at [712, 727] on textarea "Cover note" at bounding box center [487, 615] width 498 height 254
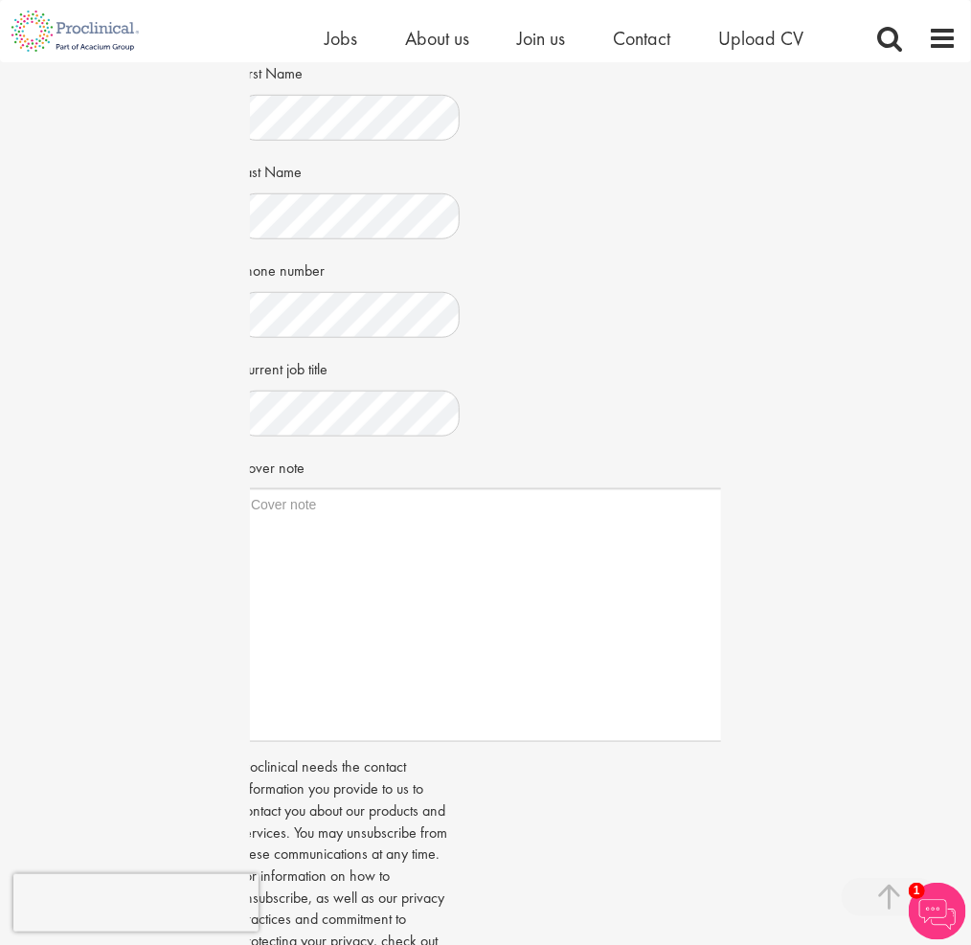
click at [352, 899] on p "Proclinical needs the contact information you provide to us to contact you abou…" at bounding box center [348, 865] width 221 height 218
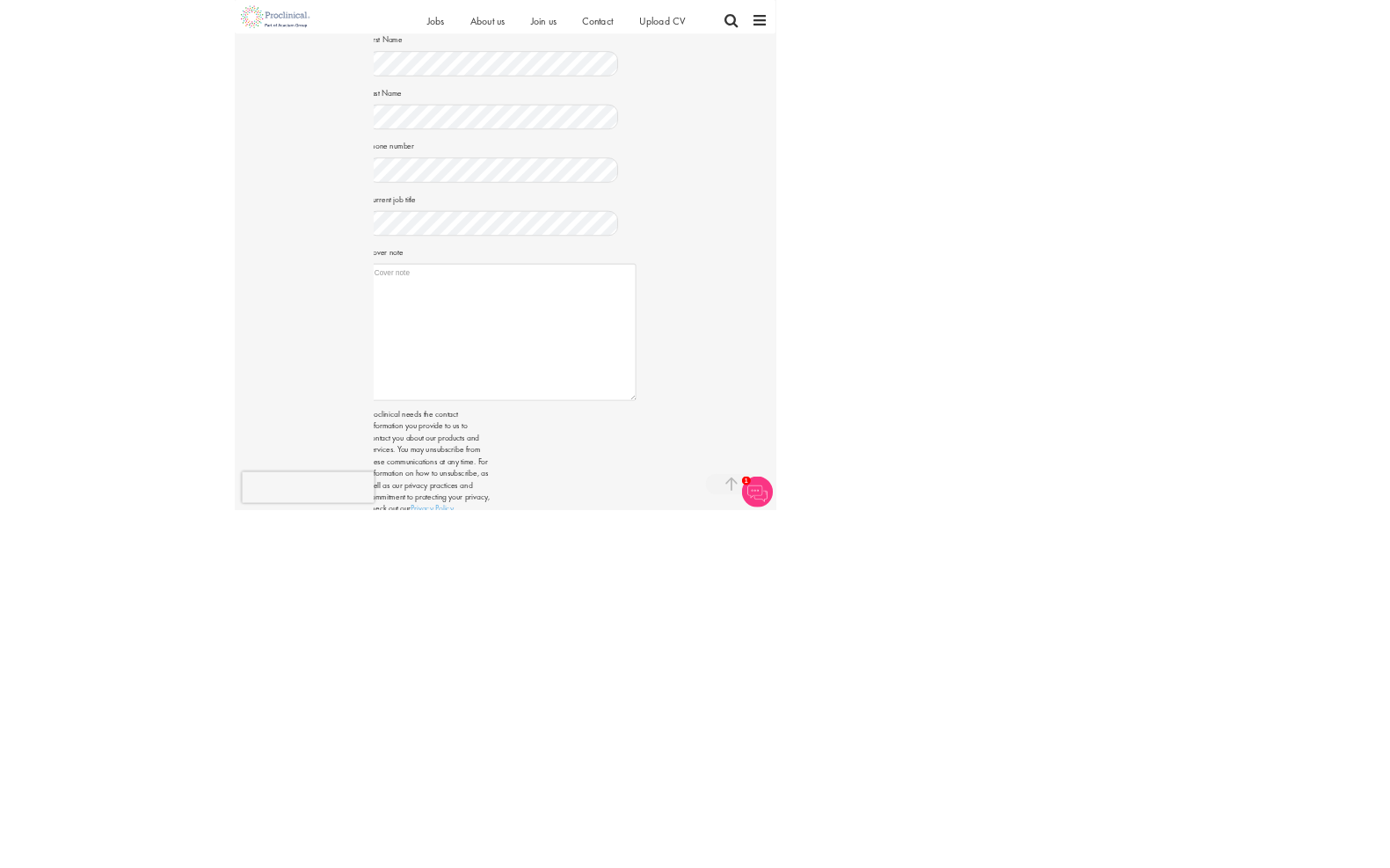
scroll to position [297, 0]
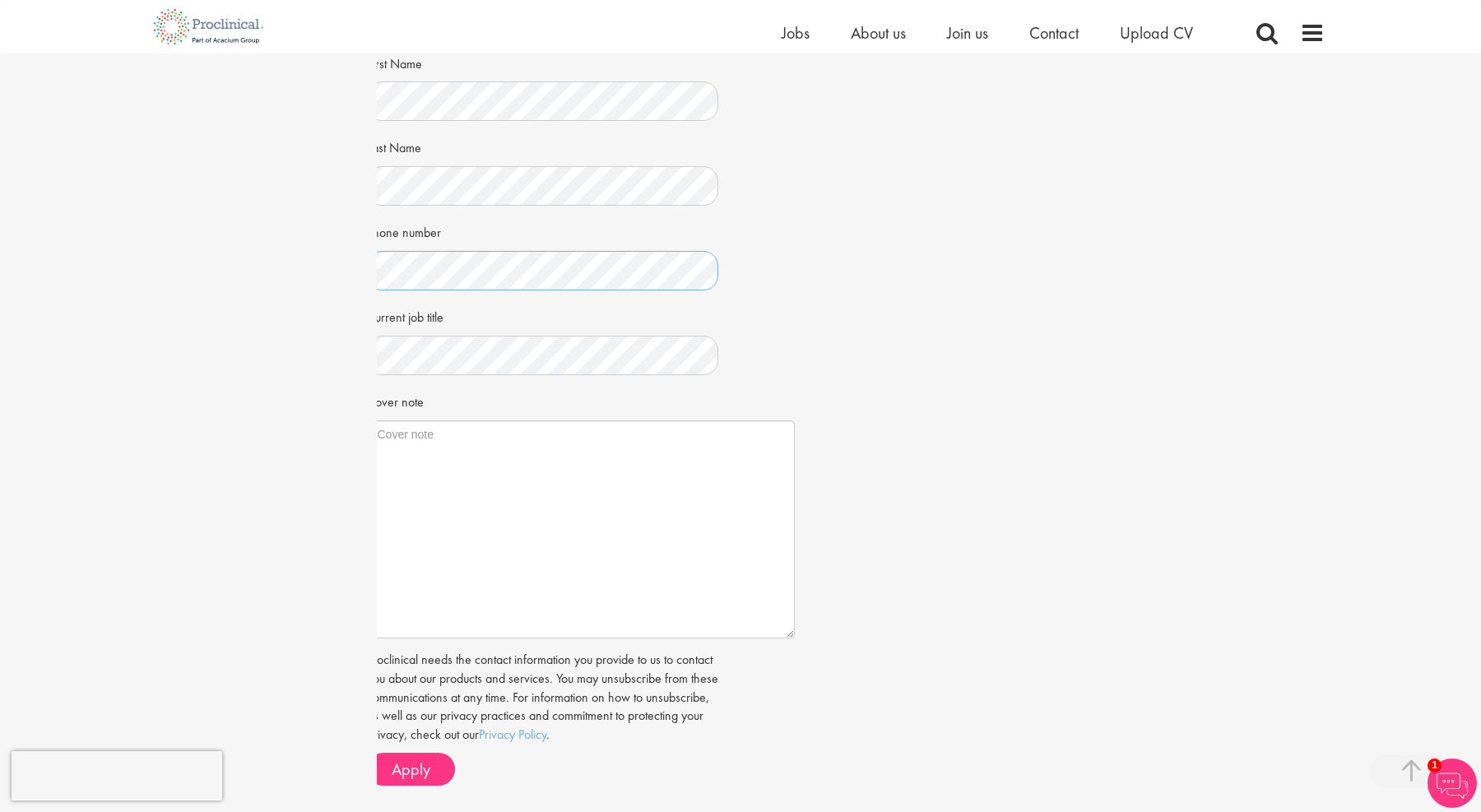
click at [232, 256] on div "Apply Job information Junior QC Analyst Location: [GEOGRAPHIC_DATA], [GEOGRAPHI…" at bounding box center [741, 300] width 1506 height 1047
click at [275, 338] on div "Apply Job information Junior QC Analyst Location: [GEOGRAPHIC_DATA], [GEOGRAPHI…" at bounding box center [741, 300] width 1506 height 1047
click at [834, 301] on div "Job information Junior QC Analyst Location: [GEOGRAPHIC_DATA], [GEOGRAPHIC_DATA…" at bounding box center [731, 330] width 753 height 934
click at [572, 499] on textarea "Cover note" at bounding box center [581, 529] width 428 height 218
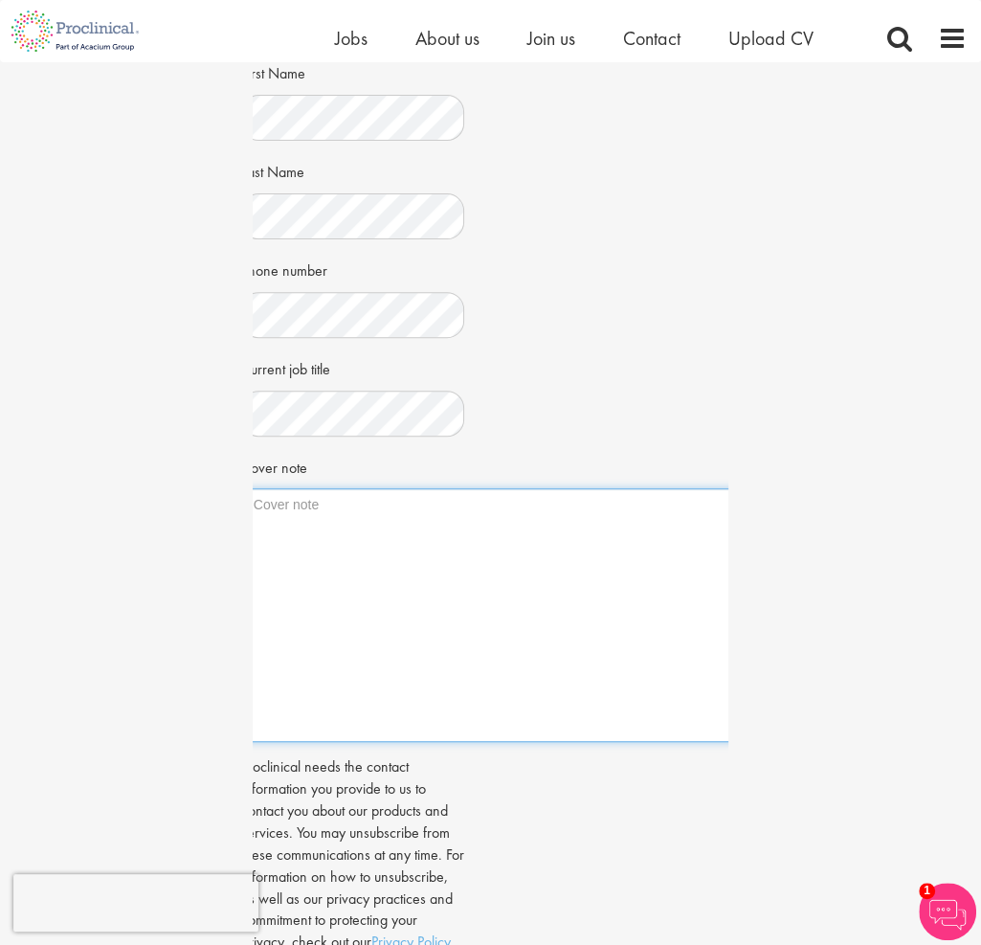
scroll to position [0, 0]
